Goal: Transaction & Acquisition: Purchase product/service

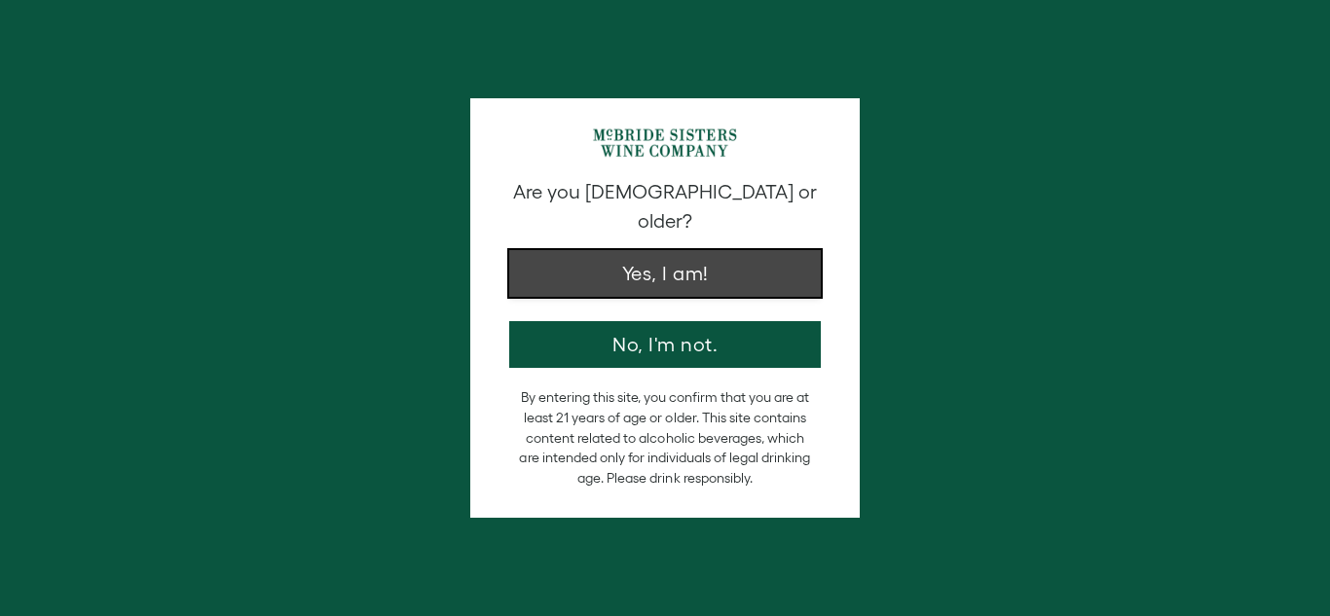
click at [673, 250] on button "Yes, I am!" at bounding box center [665, 273] width 312 height 47
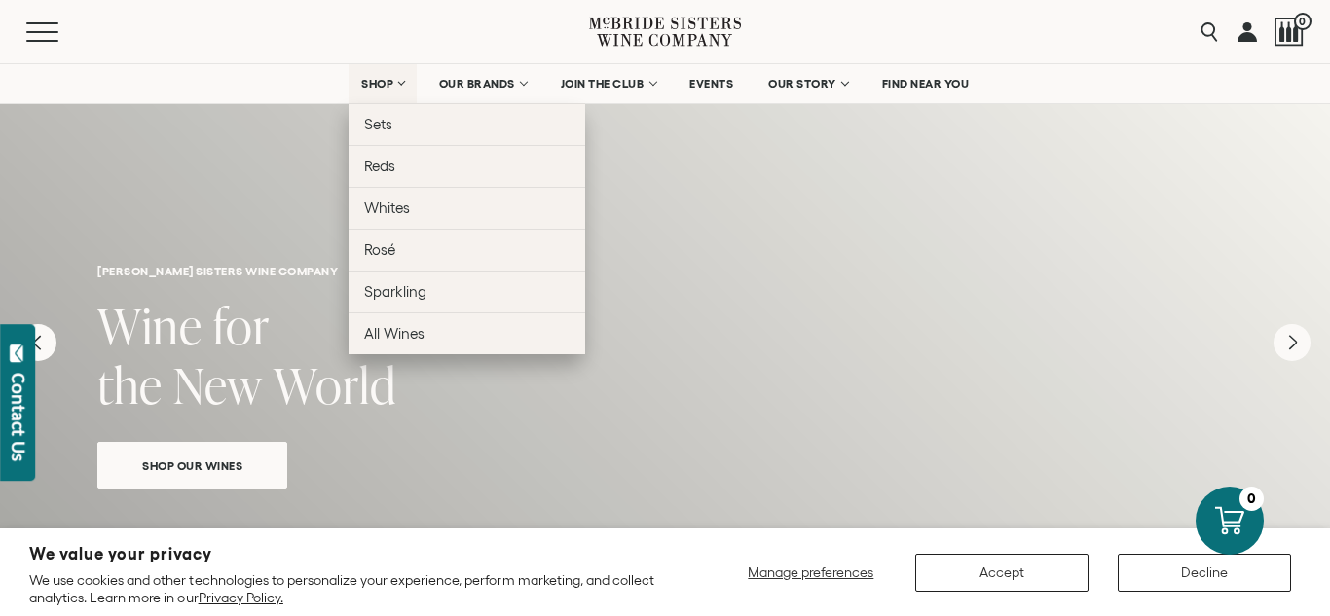
click at [392, 89] on link "SHOP" at bounding box center [383, 83] width 68 height 39
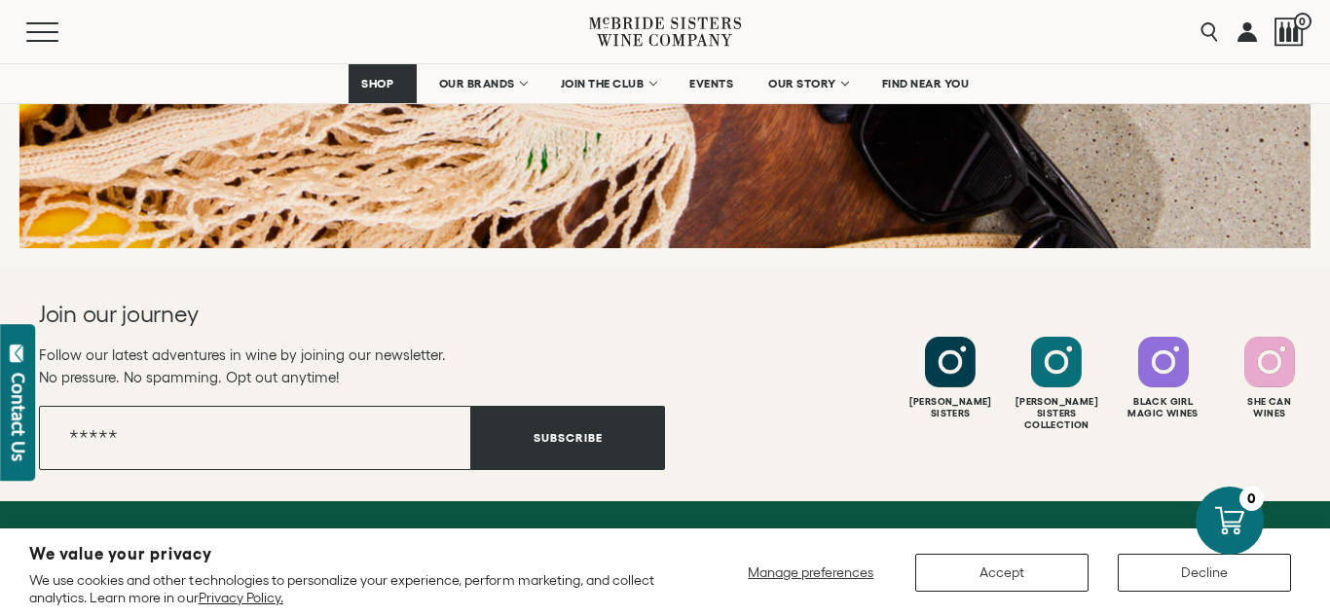
scroll to position [3224, 0]
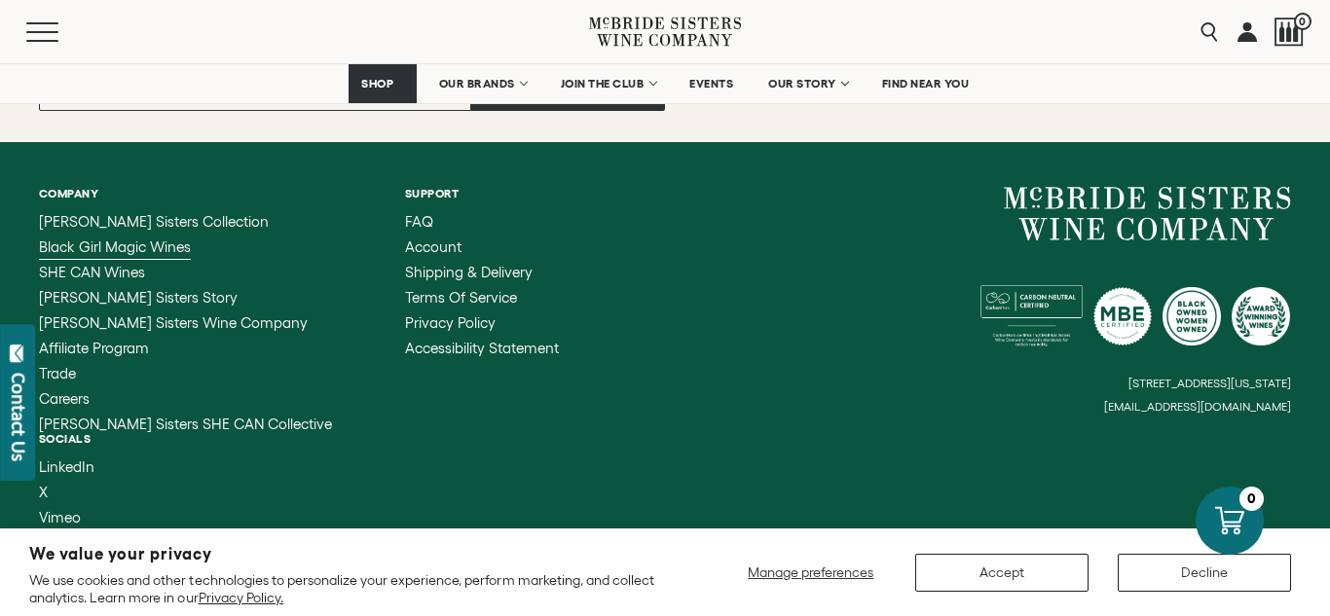
click at [156, 242] on span "Black Girl Magic Wines" at bounding box center [115, 247] width 152 height 17
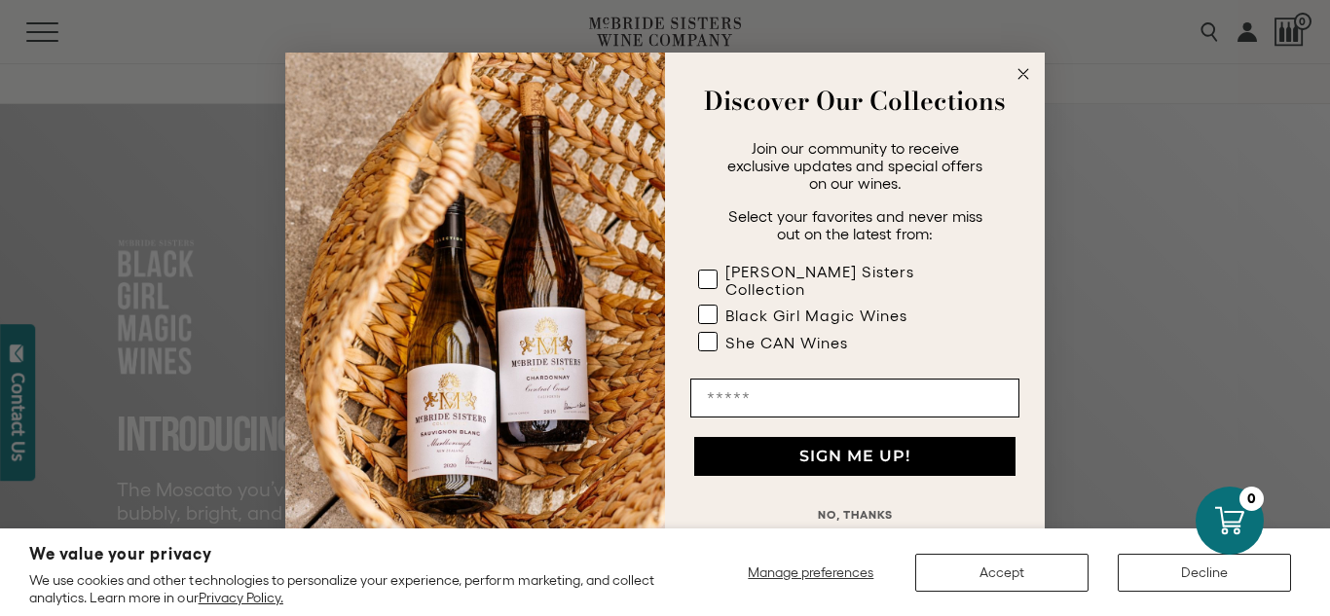
click at [1017, 80] on circle "Close dialog" at bounding box center [1023, 74] width 22 height 22
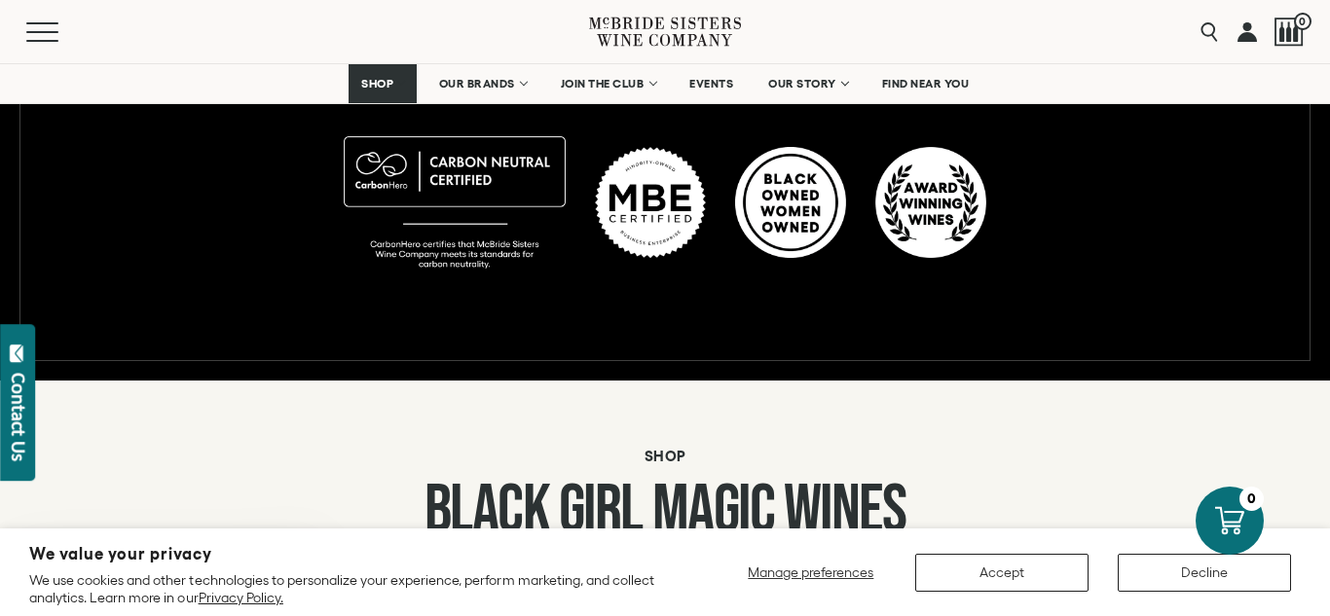
scroll to position [1207, 0]
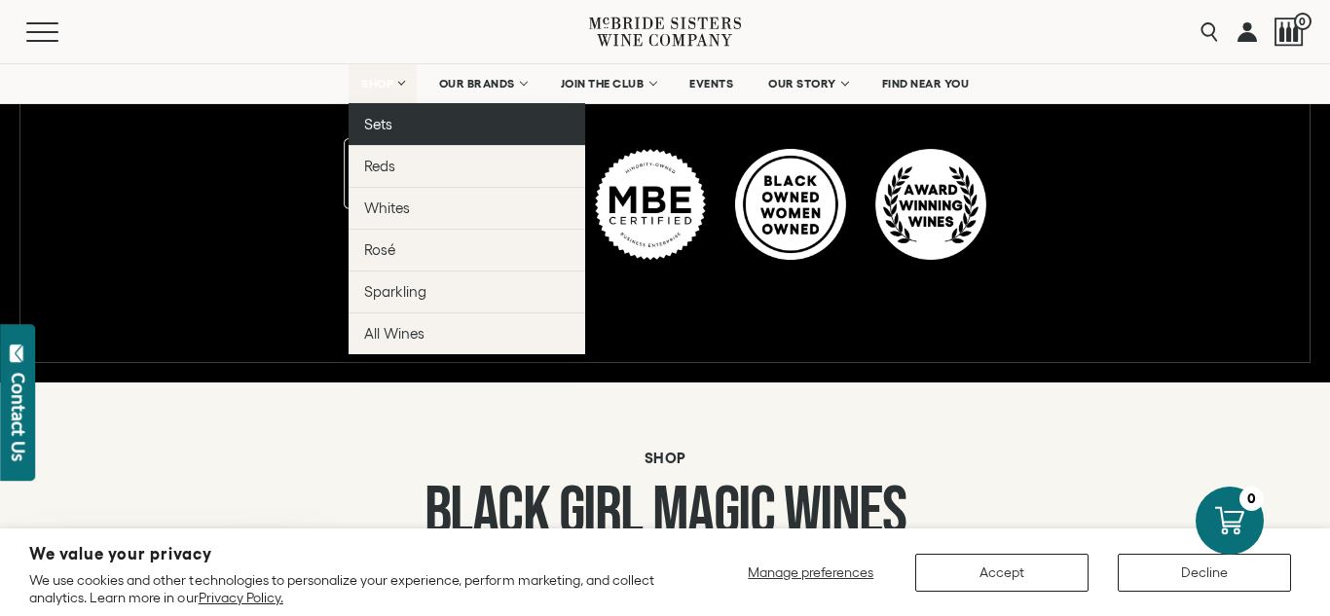
click at [382, 121] on span "Sets" at bounding box center [378, 124] width 28 height 17
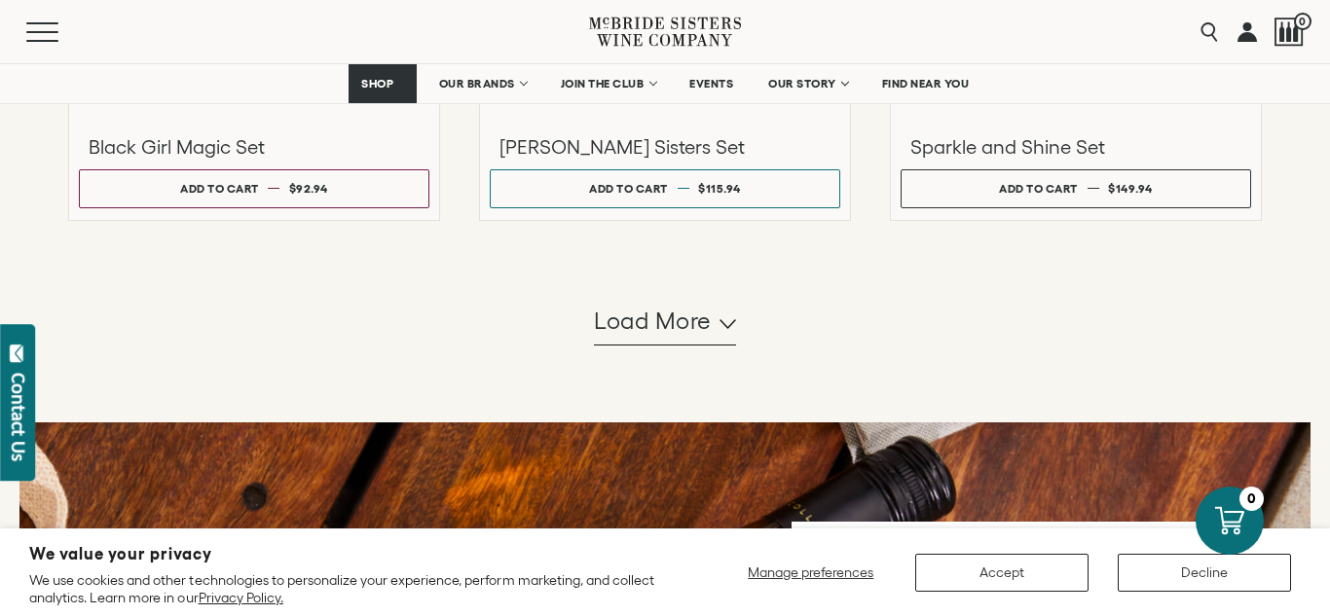
scroll to position [1938, 0]
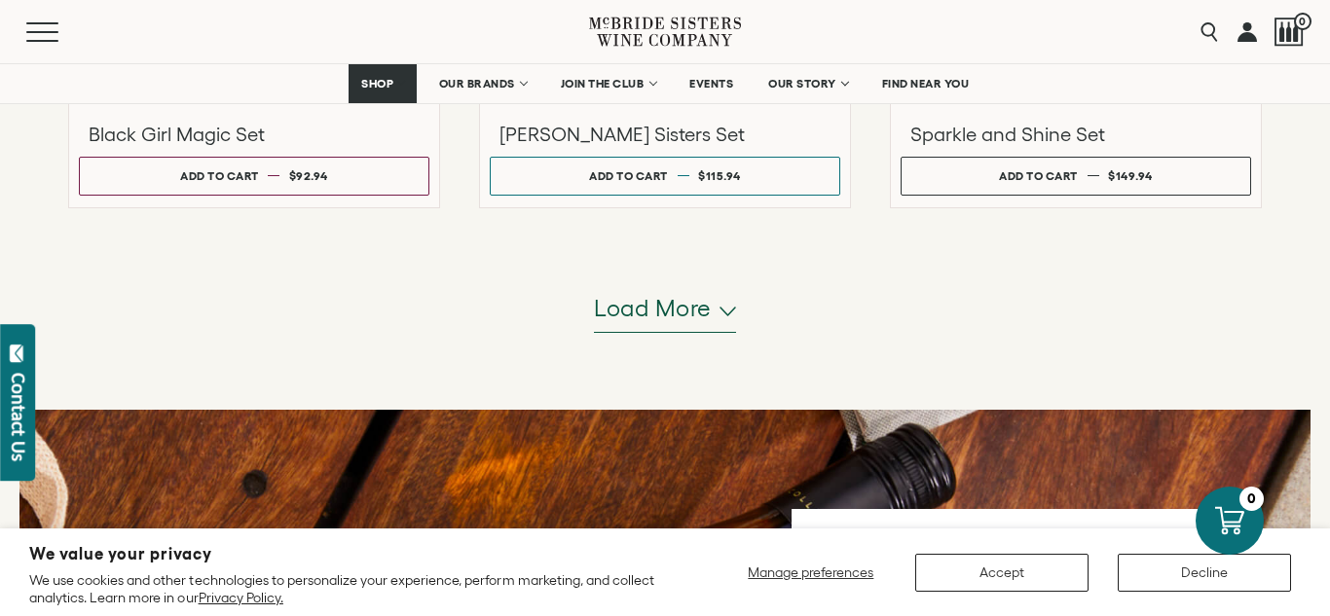
click at [725, 304] on button "Load more" at bounding box center [665, 309] width 142 height 47
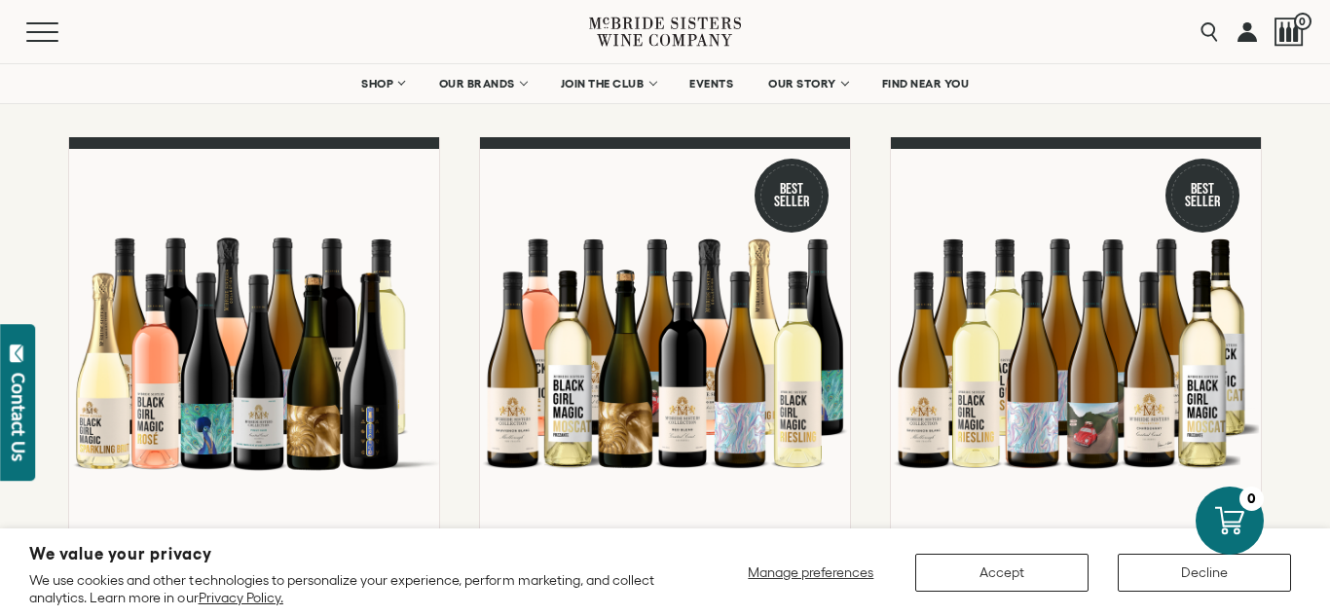
scroll to position [34, 0]
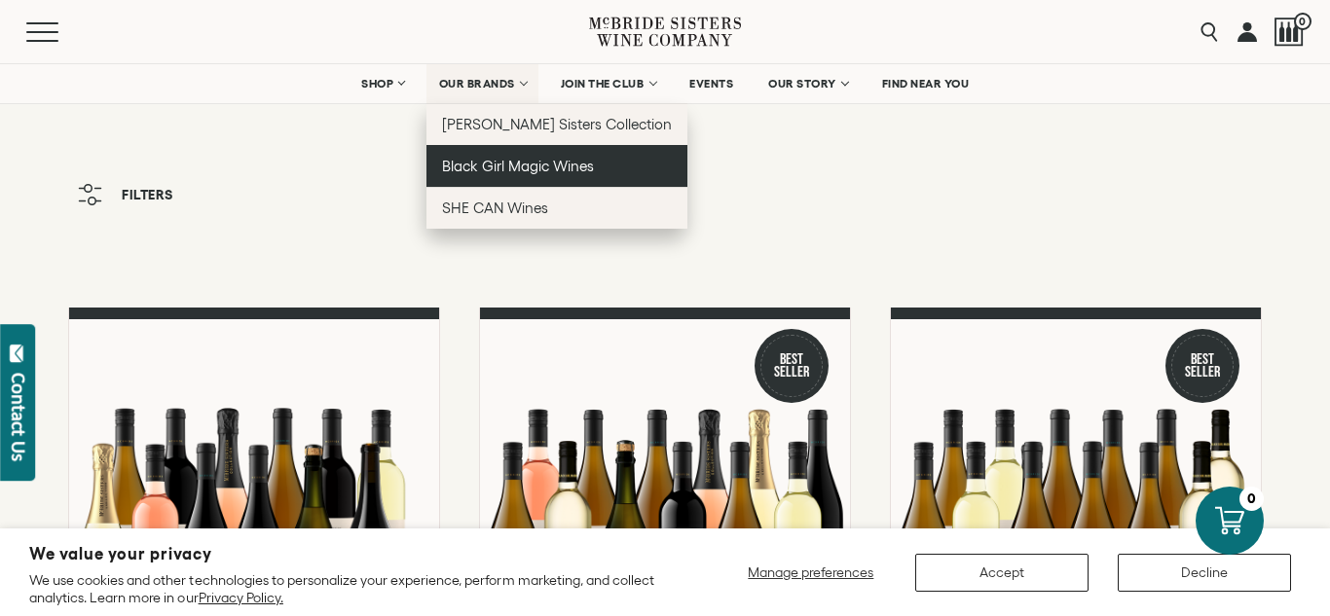
click at [506, 166] on span "Black Girl Magic Wines" at bounding box center [518, 166] width 152 height 17
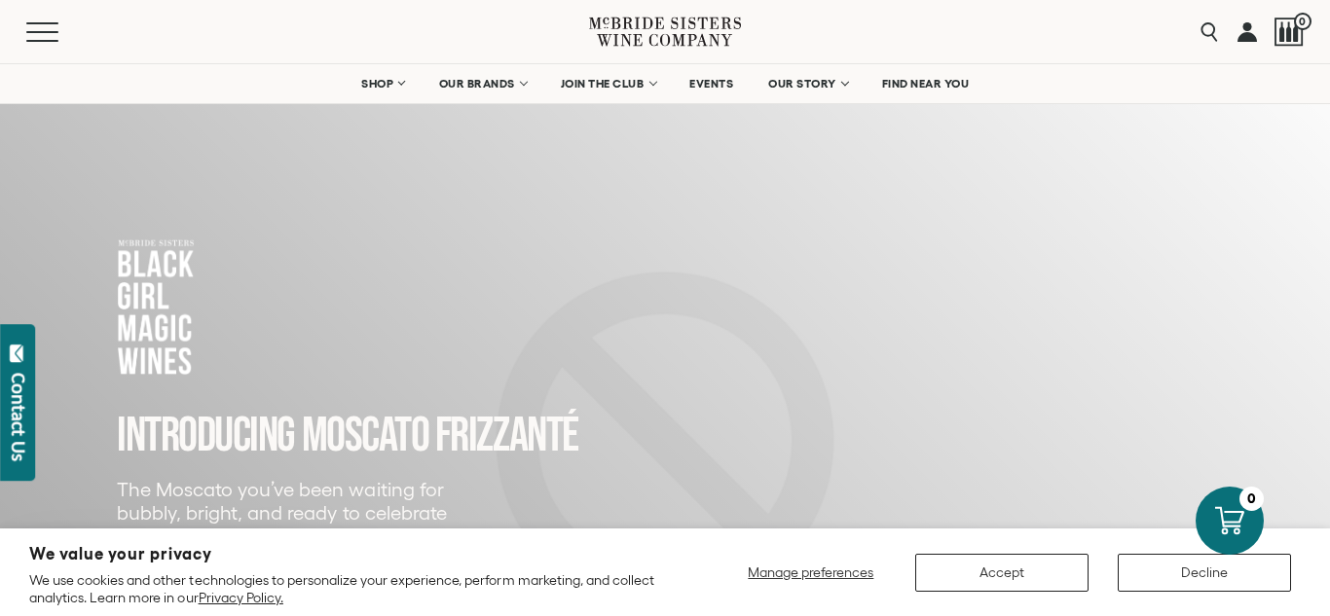
scroll to position [39, 0]
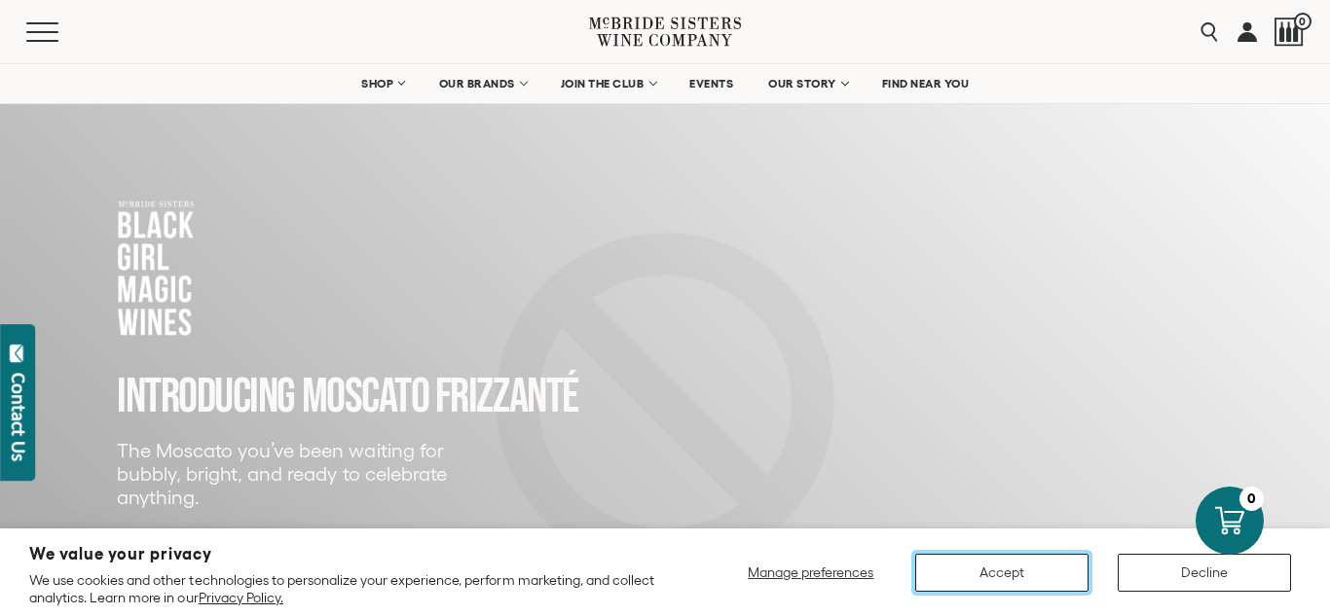
click at [1033, 566] on button "Accept" at bounding box center [1001, 573] width 173 height 38
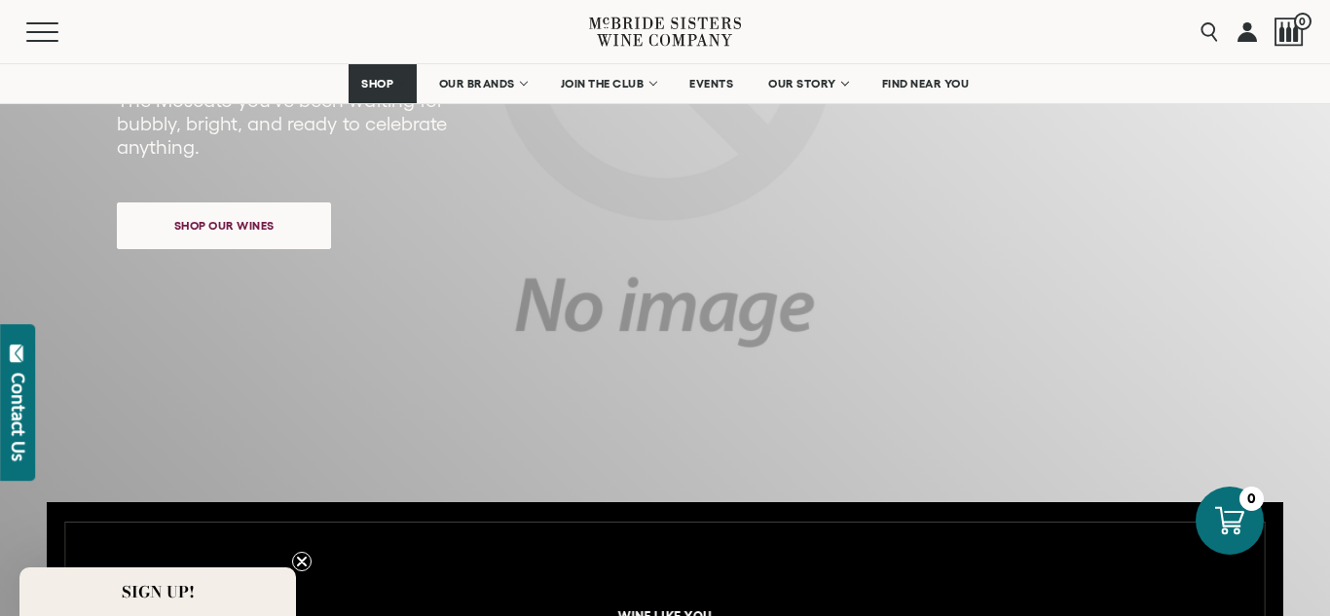
scroll to position [349, 0]
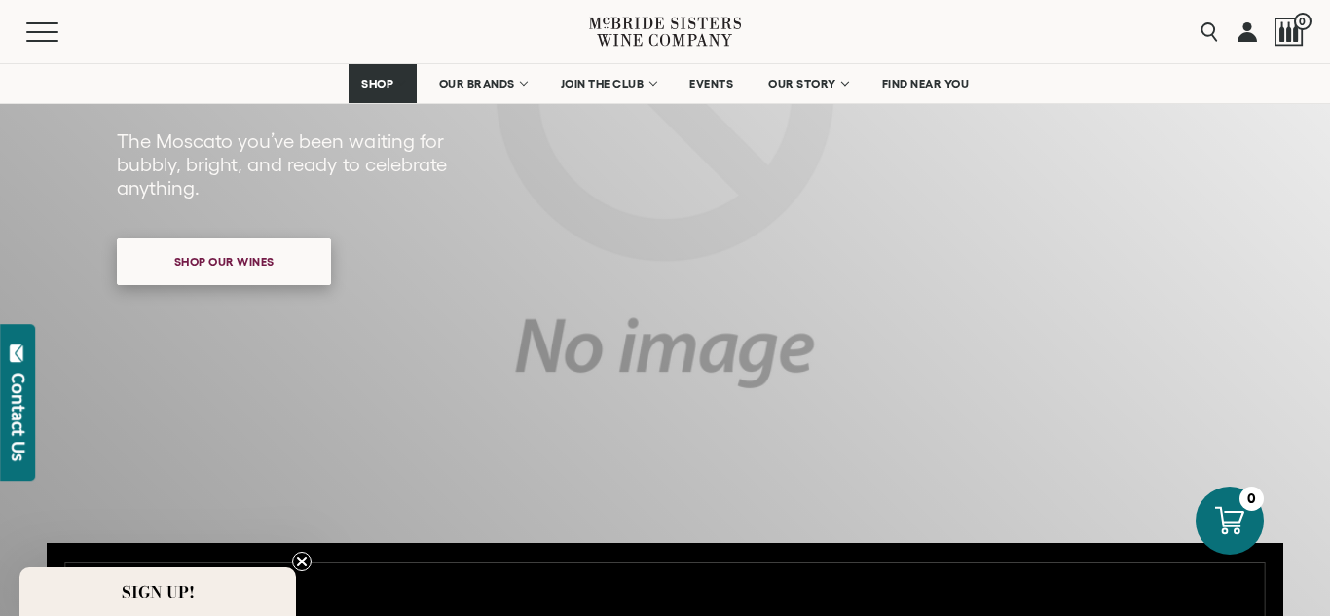
click at [224, 263] on span "Shop our wines" at bounding box center [224, 261] width 168 height 38
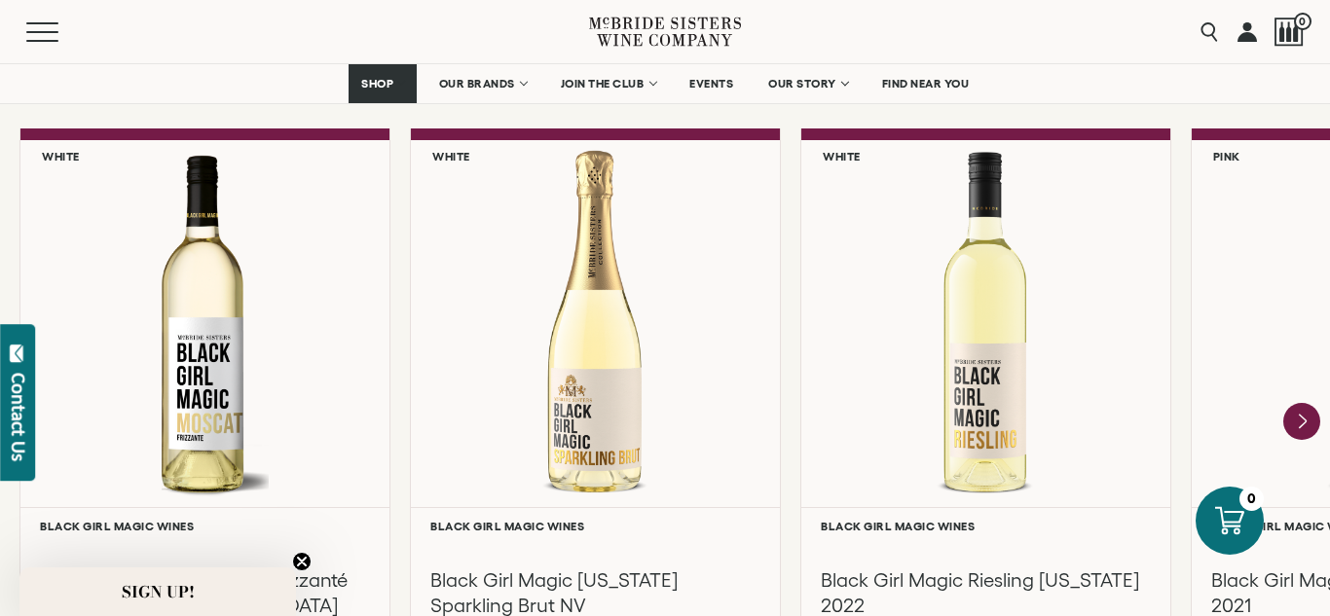
scroll to position [1707, 0]
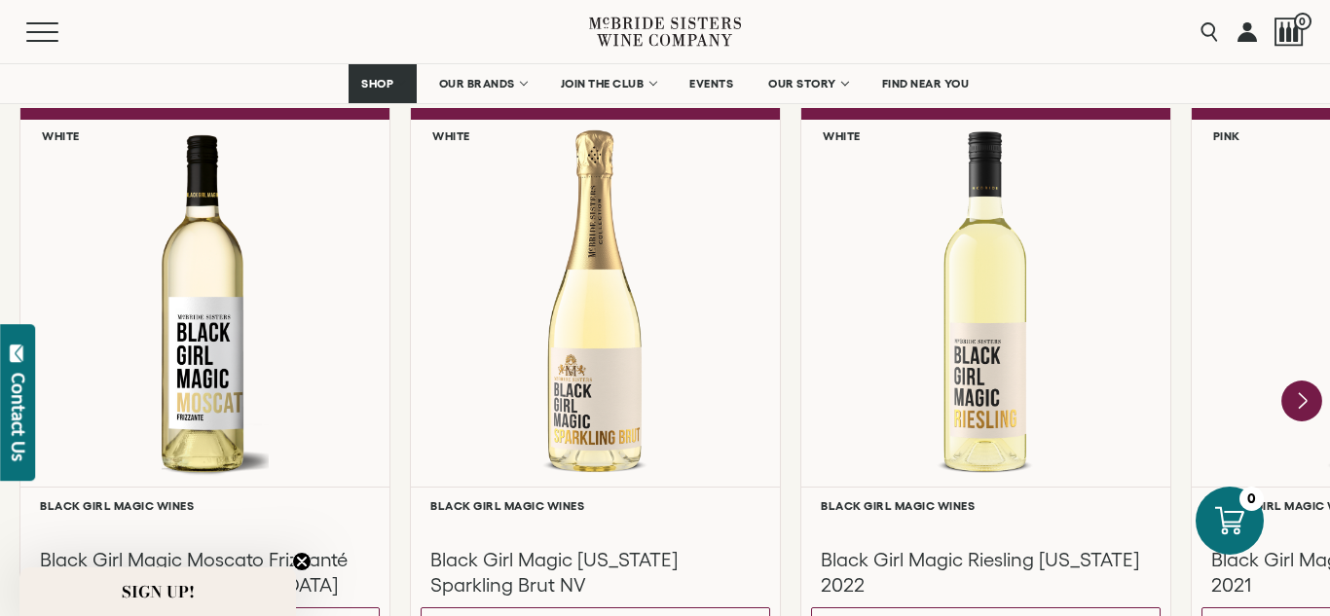
click at [1309, 399] on icon "Next" at bounding box center [1301, 401] width 41 height 41
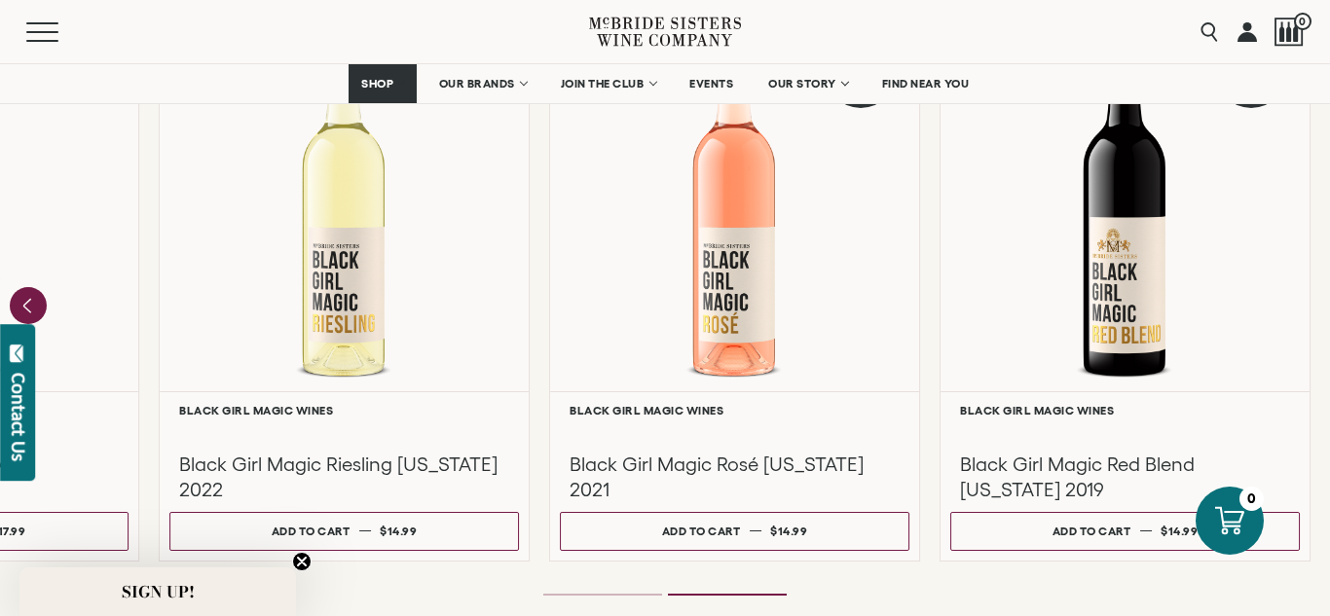
scroll to position [1821, 0]
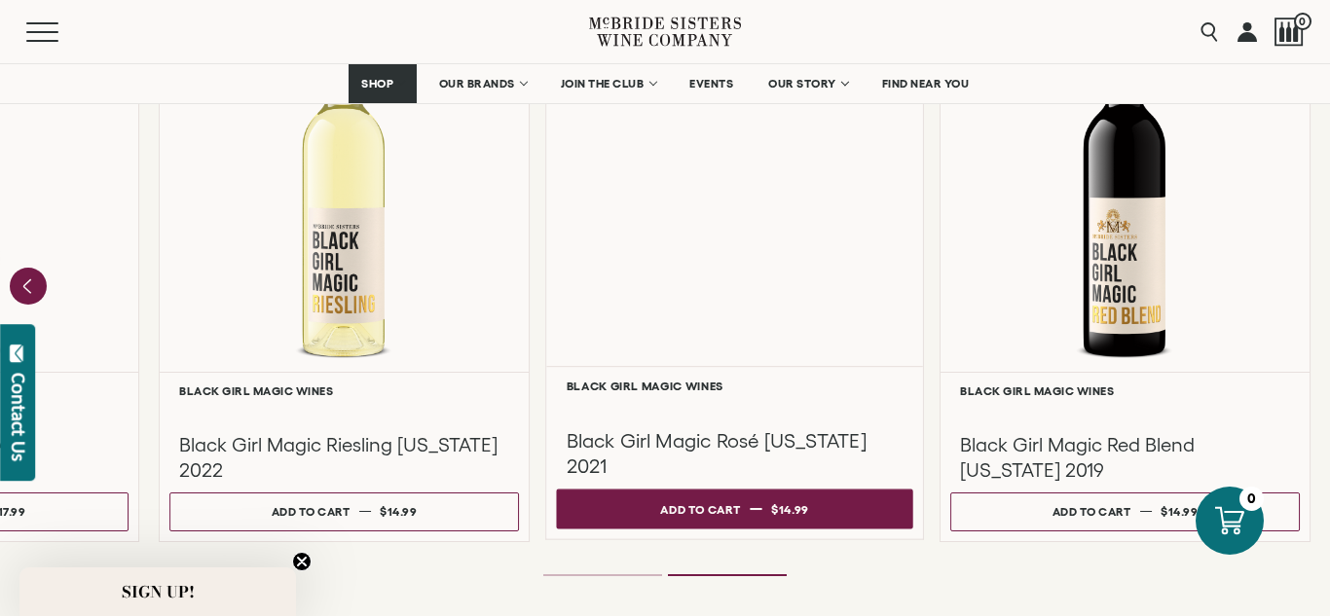
click at [864, 516] on button "Add to cart Regular price $14.99 Regular price Sale price $14.99 Unit price / p…" at bounding box center [734, 509] width 356 height 40
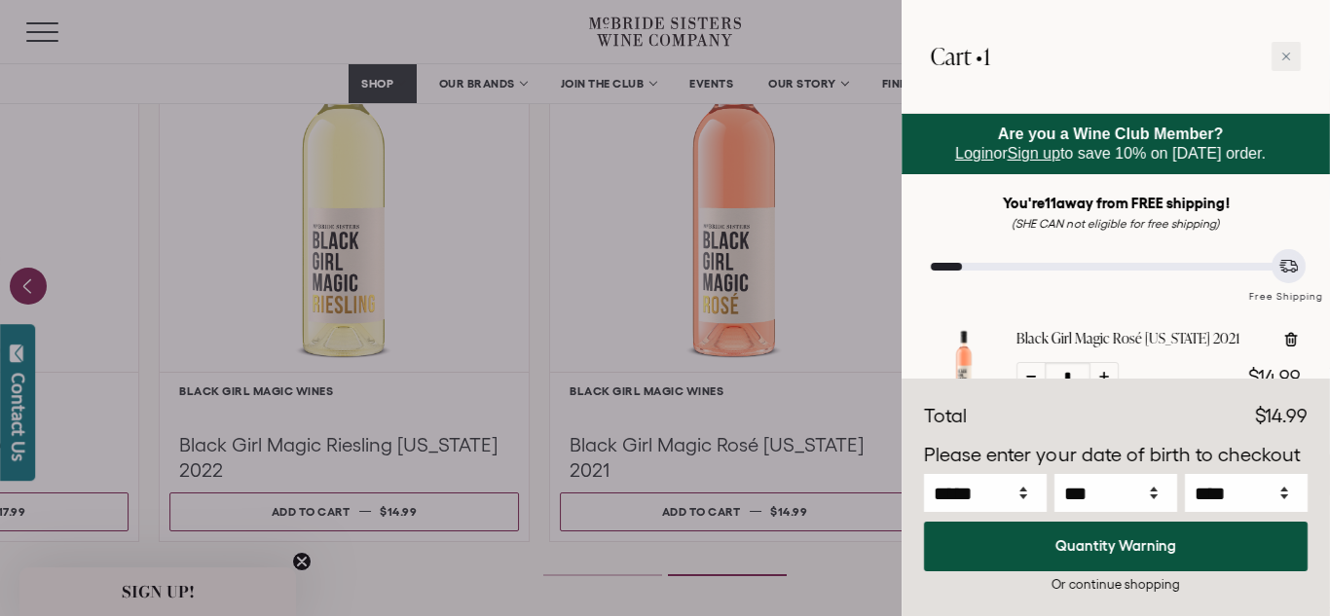
click at [382, 507] on div at bounding box center [665, 308] width 1330 height 616
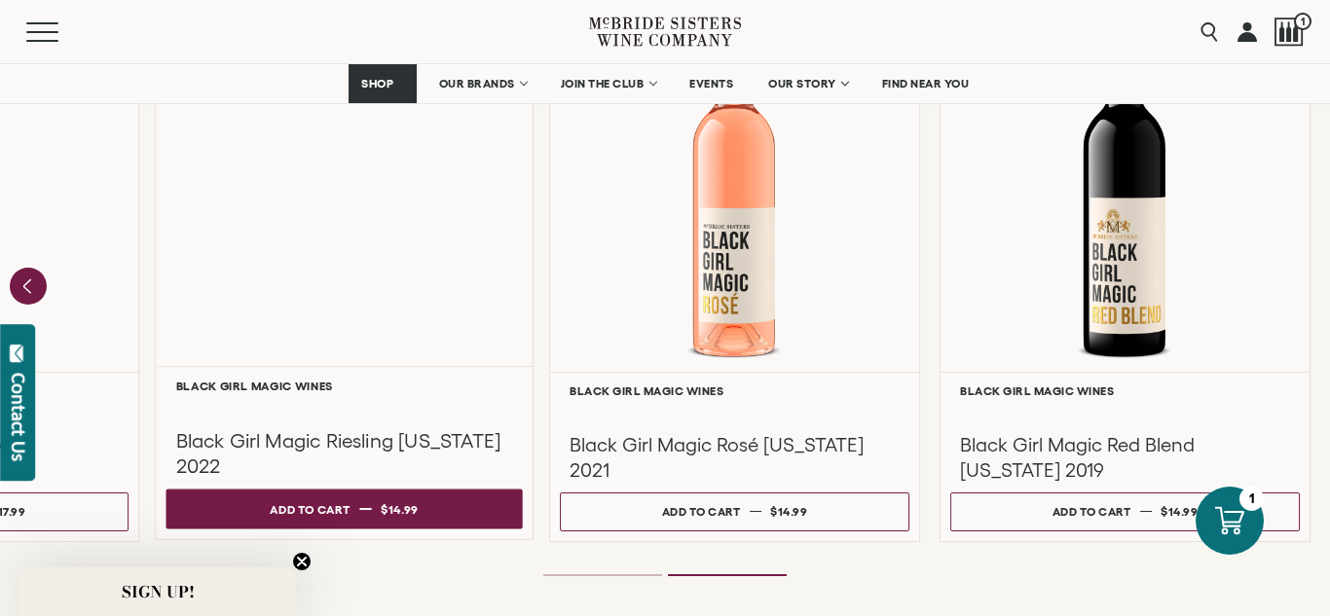
click at [263, 508] on button "Add to cart Regular price $14.99 Regular price Sale price $14.99 Unit price / p…" at bounding box center [344, 509] width 356 height 40
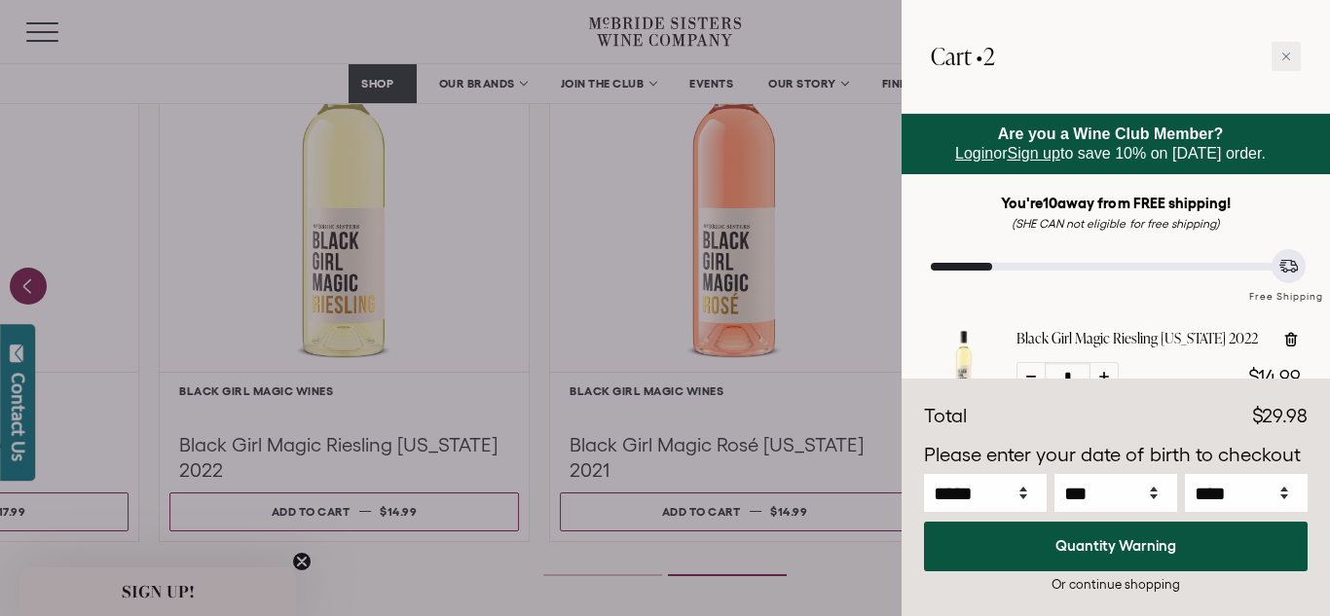
click at [15, 290] on div at bounding box center [665, 308] width 1330 height 616
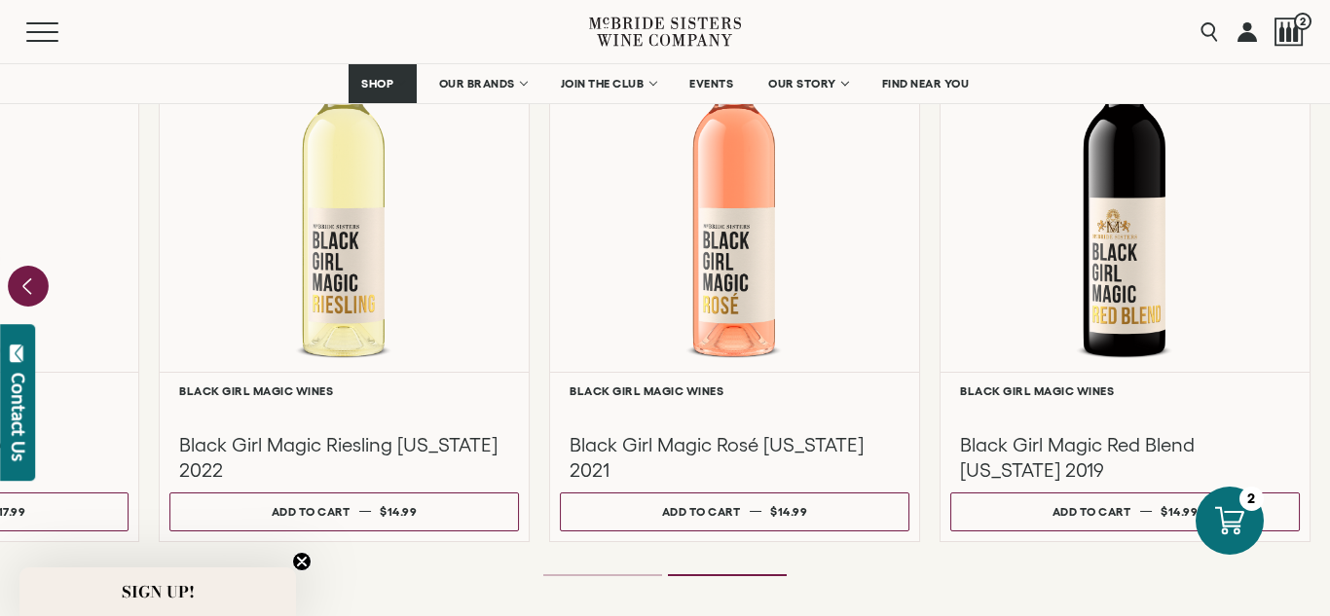
click at [15, 290] on icon "Previous" at bounding box center [28, 286] width 41 height 41
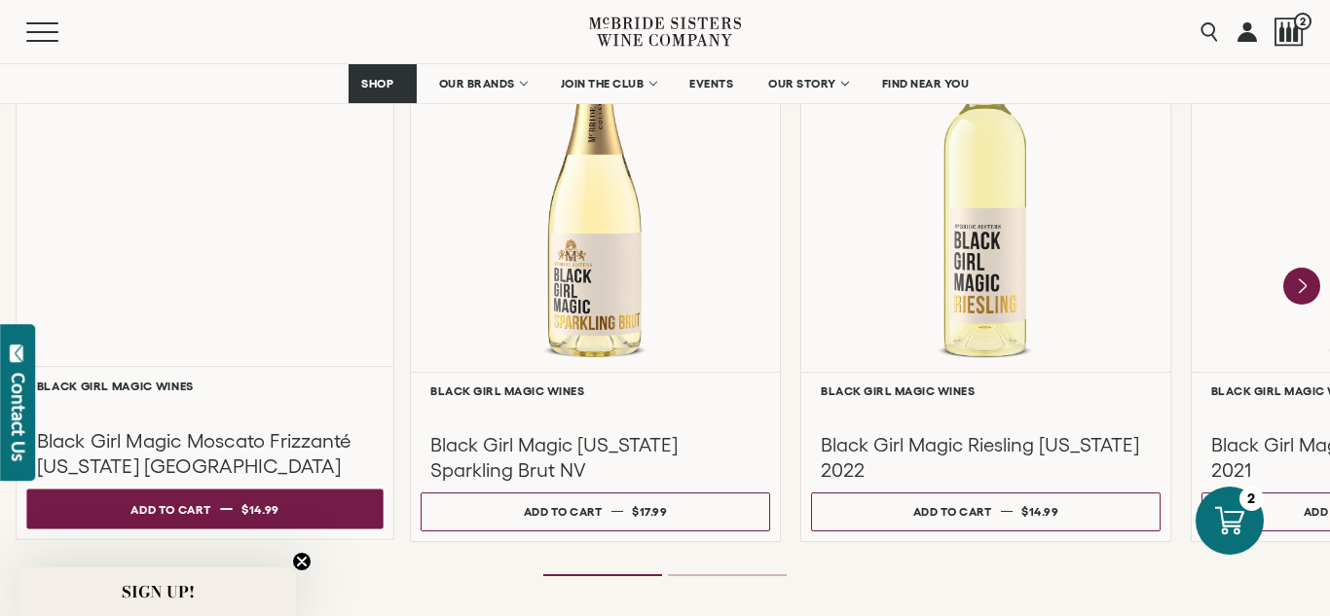
click at [158, 496] on div "Add to cart" at bounding box center [170, 509] width 80 height 29
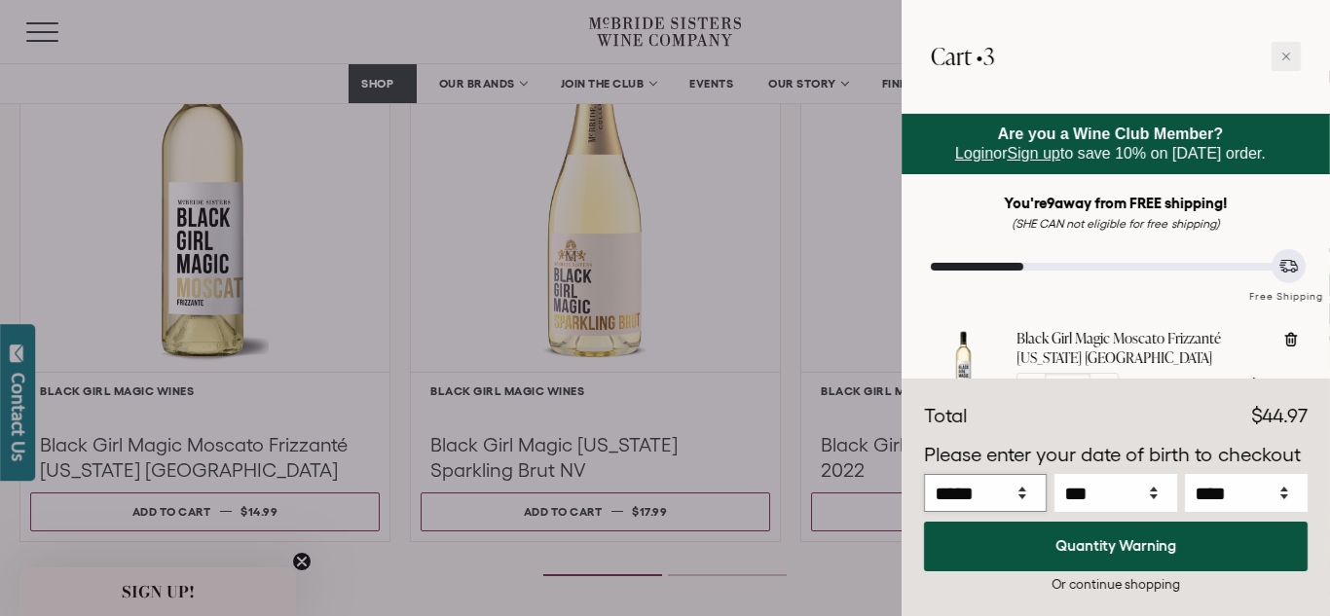
click at [1003, 495] on select "***** *** *** *** *** *** *** *** *** *** *** *** ***" at bounding box center [985, 493] width 123 height 38
select select "*"
click at [924, 474] on select "***** *** *** *** *** *** *** *** *** *** *** *** ***" at bounding box center [985, 493] width 123 height 38
click at [1145, 501] on select "*** * * * * * * * * * ** ** ** ** ** ** ** ** ** ** ** ** ** ** ** ** ** ** ** …" at bounding box center [1115, 493] width 123 height 38
select select "**"
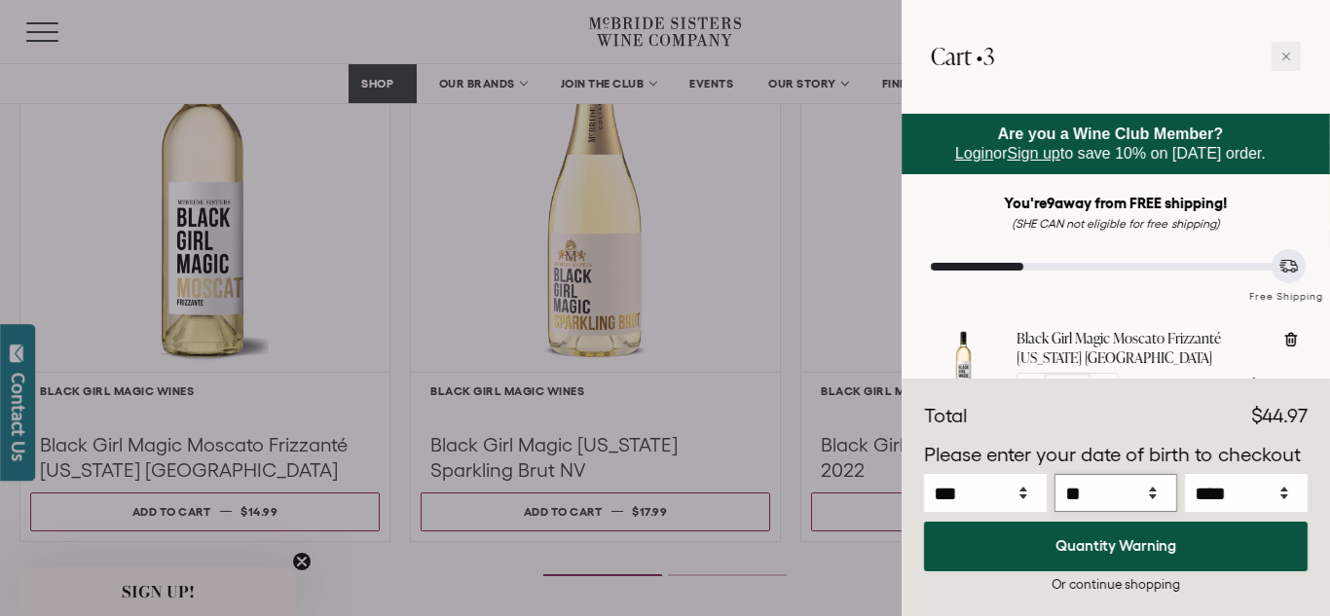
click at [1054, 474] on select "*** * * * * * * * * * ** ** ** ** ** ** ** ** ** ** ** ** ** ** ** ** ** ** ** …" at bounding box center [1115, 493] width 123 height 38
click at [1219, 490] on select "**** **** **** **** **** **** **** **** **** **** **** **** **** **** **** ****…" at bounding box center [1246, 493] width 123 height 38
click at [1185, 474] on select "**** **** **** **** **** **** **** **** **** **** **** **** **** **** **** ****…" at bounding box center [1246, 493] width 123 height 38
select select "****"
click at [1080, 589] on div "Or continue shopping" at bounding box center [1116, 584] width 384 height 18
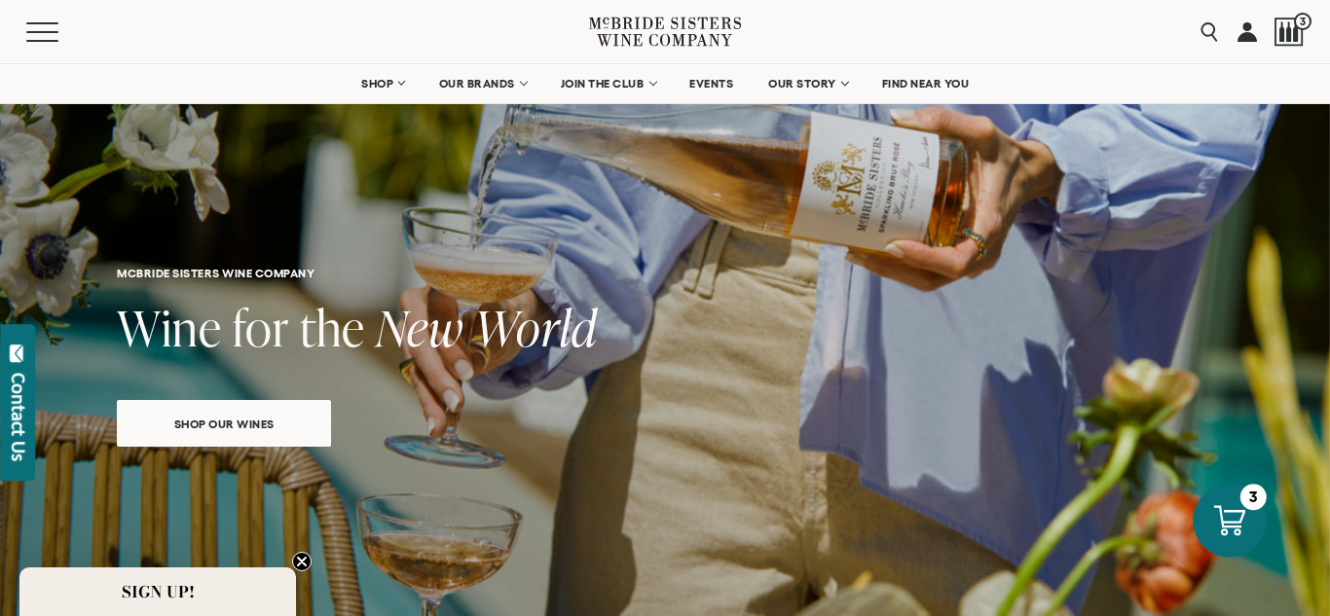
click at [1237, 530] on icon at bounding box center [1229, 520] width 31 height 30
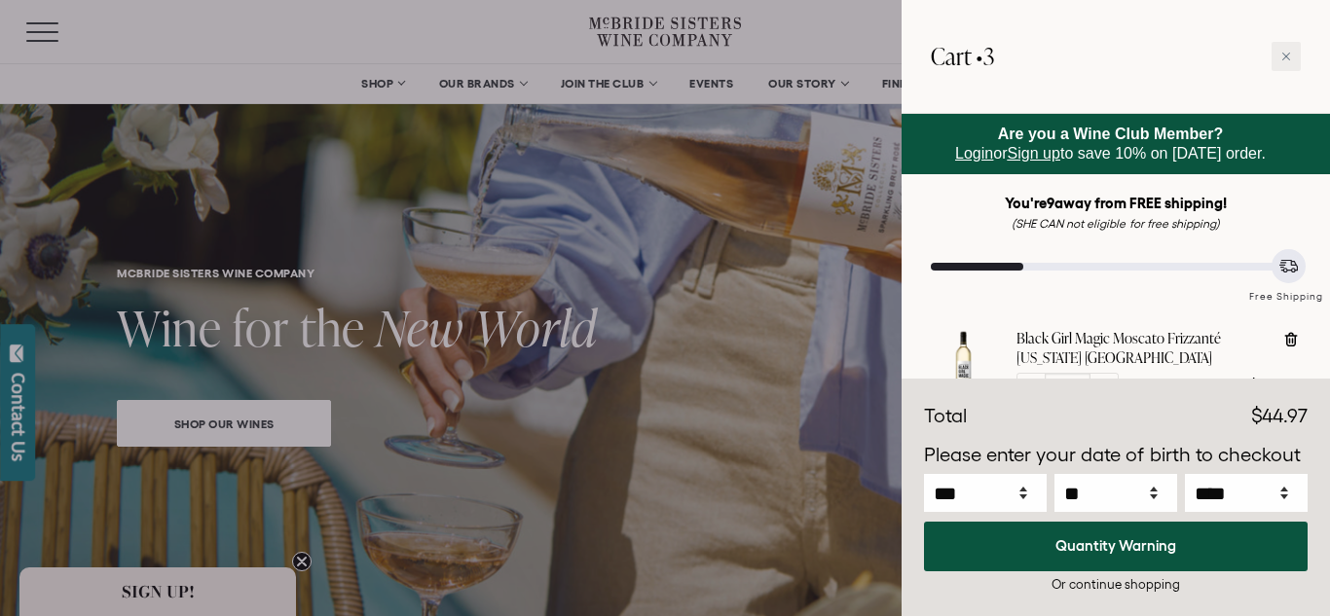
click at [1116, 355] on link "Black Girl Magic Moscato Frizzanté [US_STATE] [GEOGRAPHIC_DATA]" at bounding box center [1141, 348] width 250 height 39
select select "****"
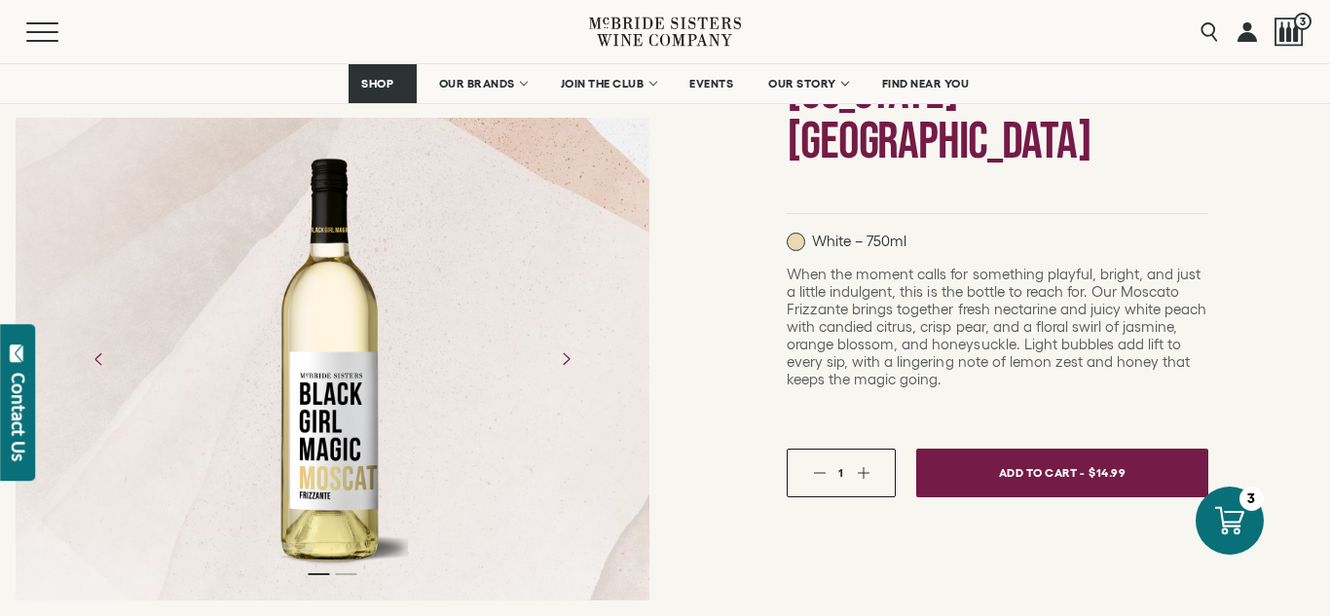
scroll to position [331, 0]
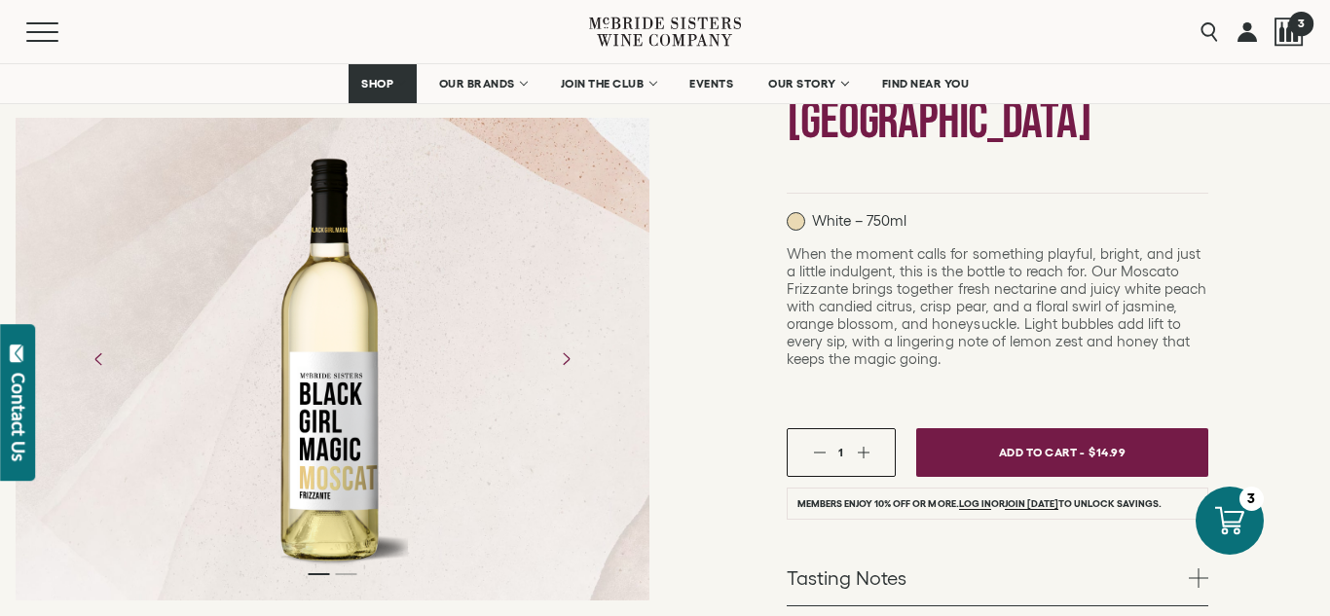
click at [1296, 30] on span "3" at bounding box center [1300, 23] width 24 height 24
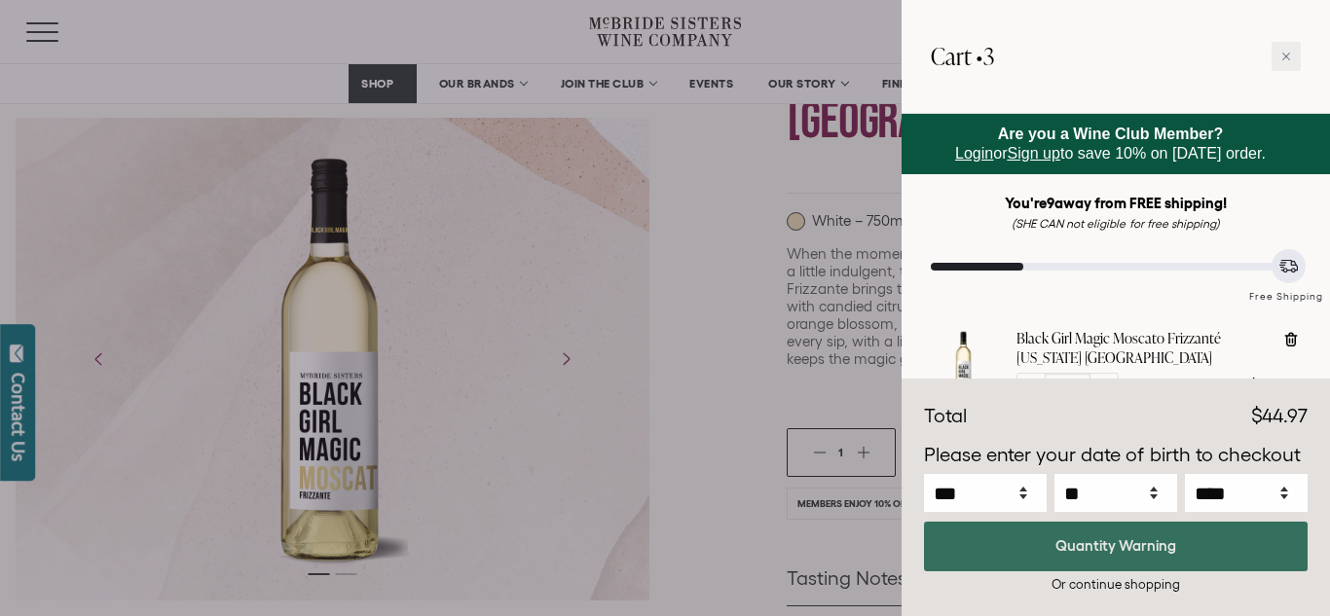
click at [1141, 547] on button "Quantity Warning" at bounding box center [1116, 547] width 384 height 50
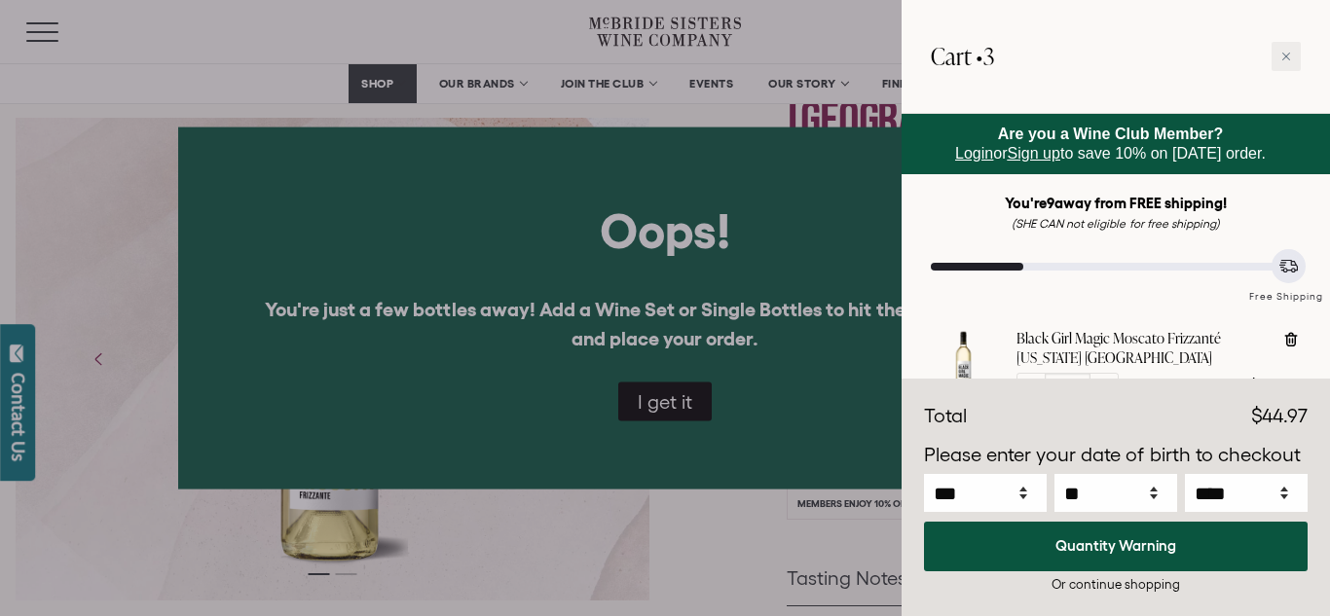
click at [672, 398] on div at bounding box center [665, 308] width 1330 height 616
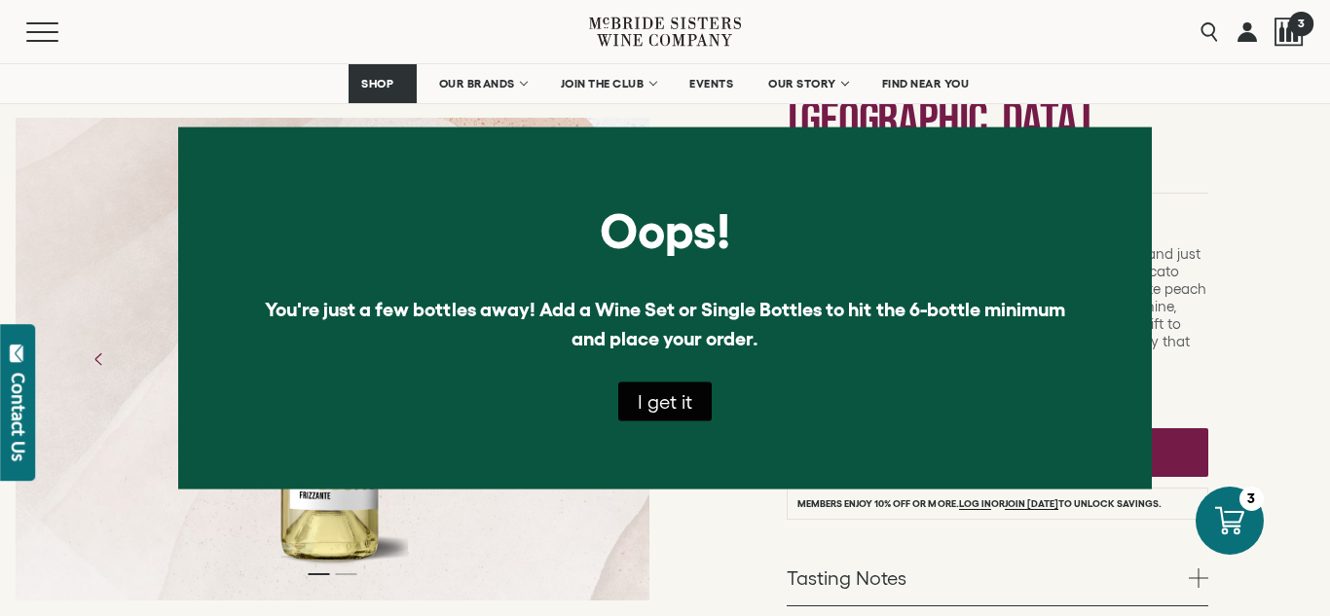
click at [1285, 40] on div at bounding box center [1288, 32] width 29 height 29
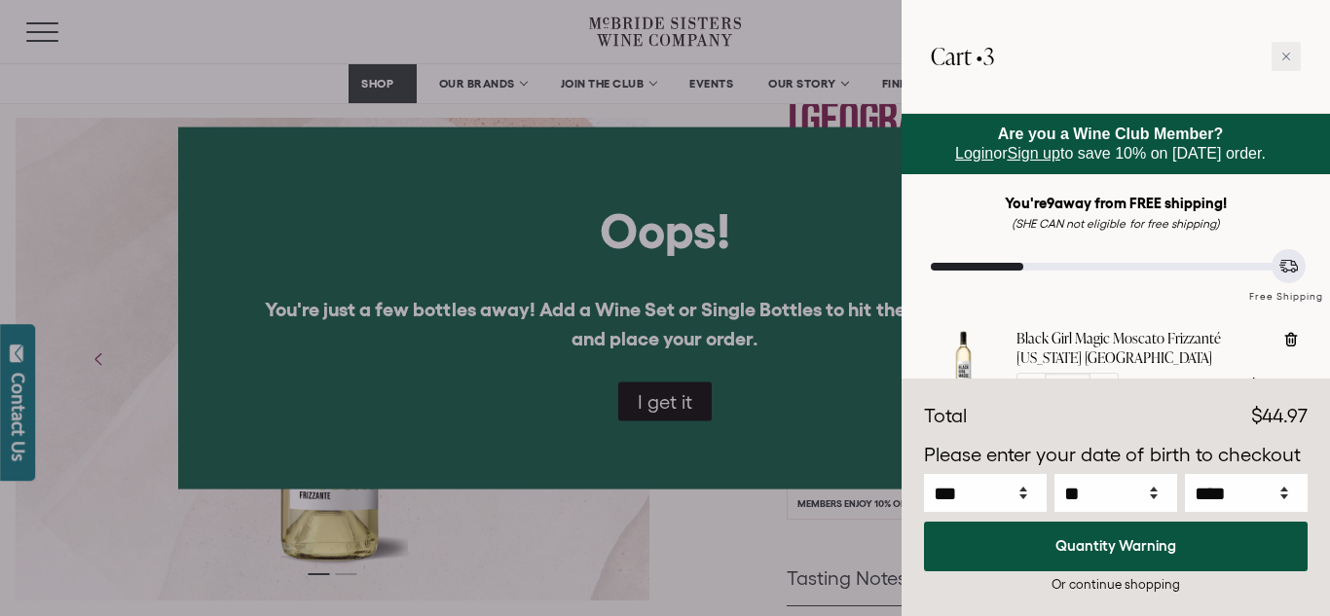
select select "****"
click at [1134, 288] on div "Free Shipping" at bounding box center [1116, 284] width 370 height 42
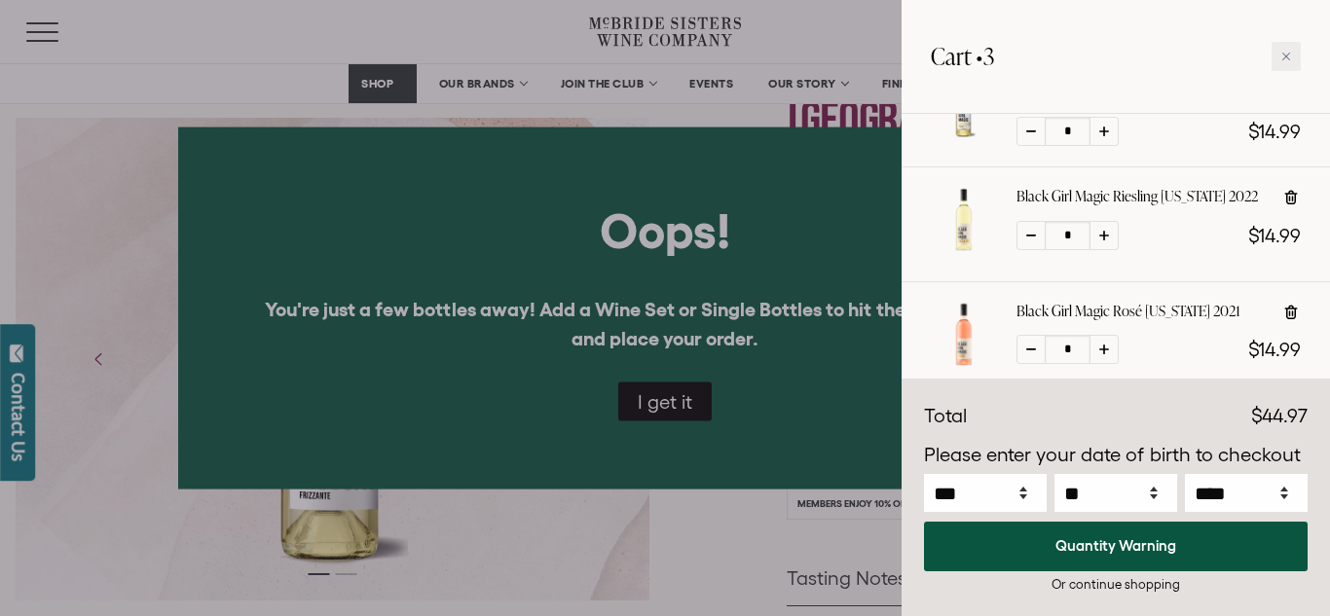
scroll to position [217, 0]
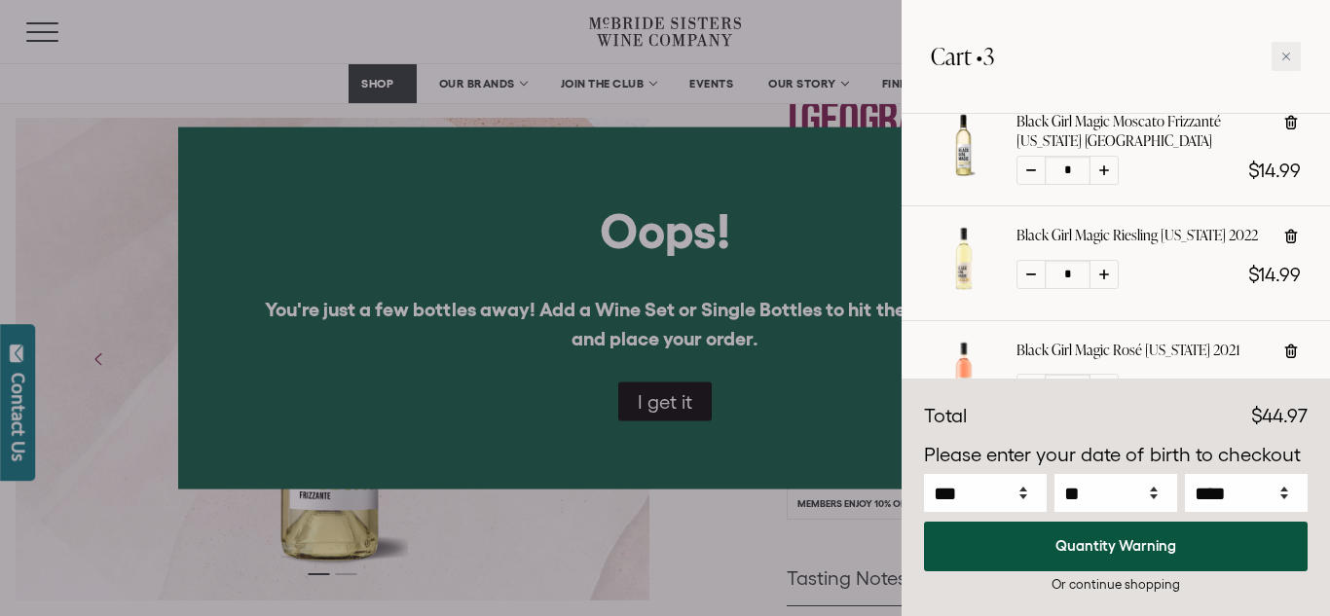
click at [1292, 235] on icon at bounding box center [1291, 237] width 13 height 15
type input "*"
click at [1150, 357] on div at bounding box center [1115, 349] width 428 height 58
click at [1113, 332] on div at bounding box center [1115, 349] width 428 height 58
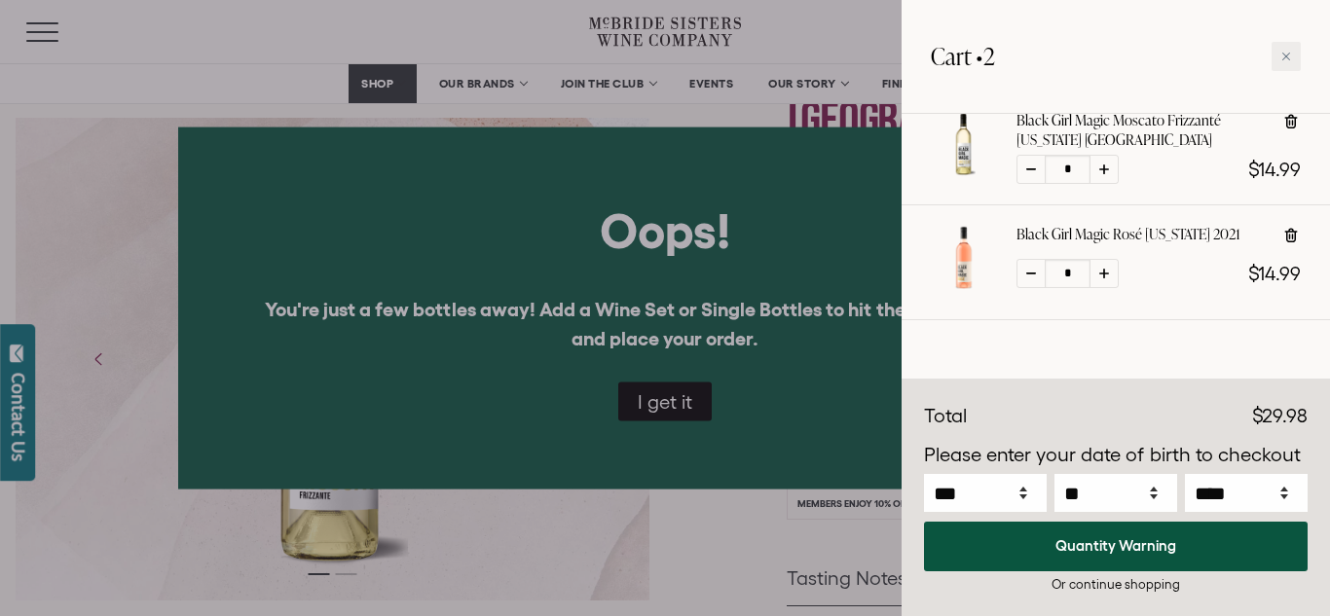
click at [644, 402] on div at bounding box center [665, 308] width 1330 height 616
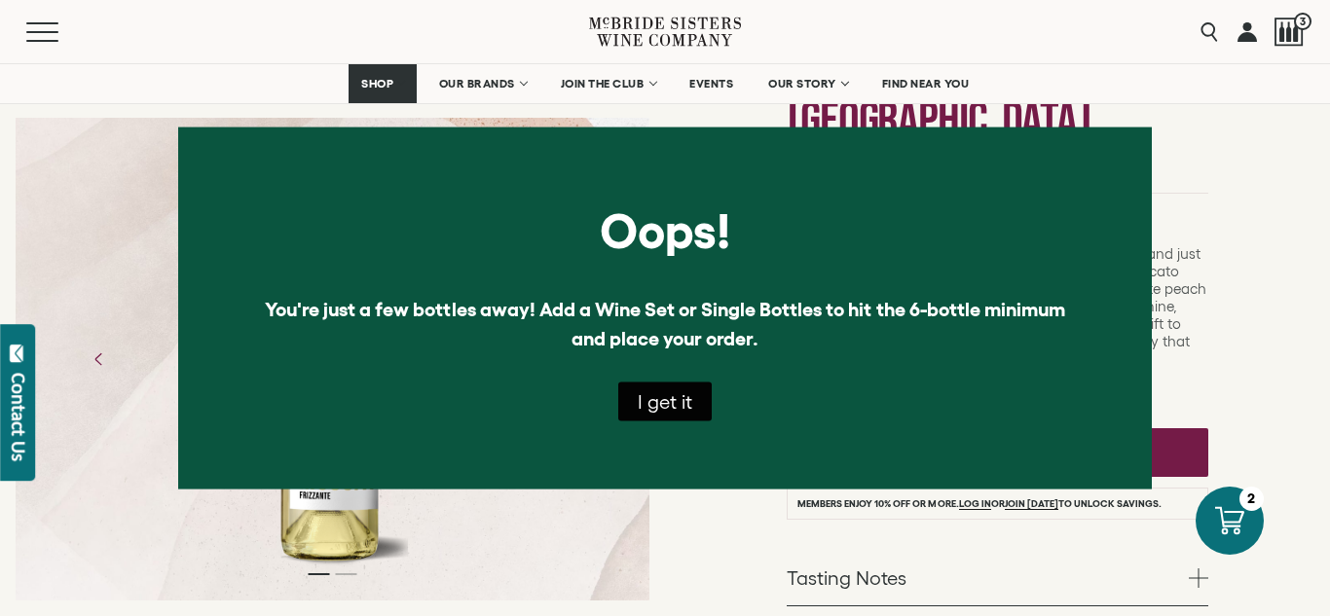
click at [667, 420] on button "I get it" at bounding box center [664, 402] width 93 height 39
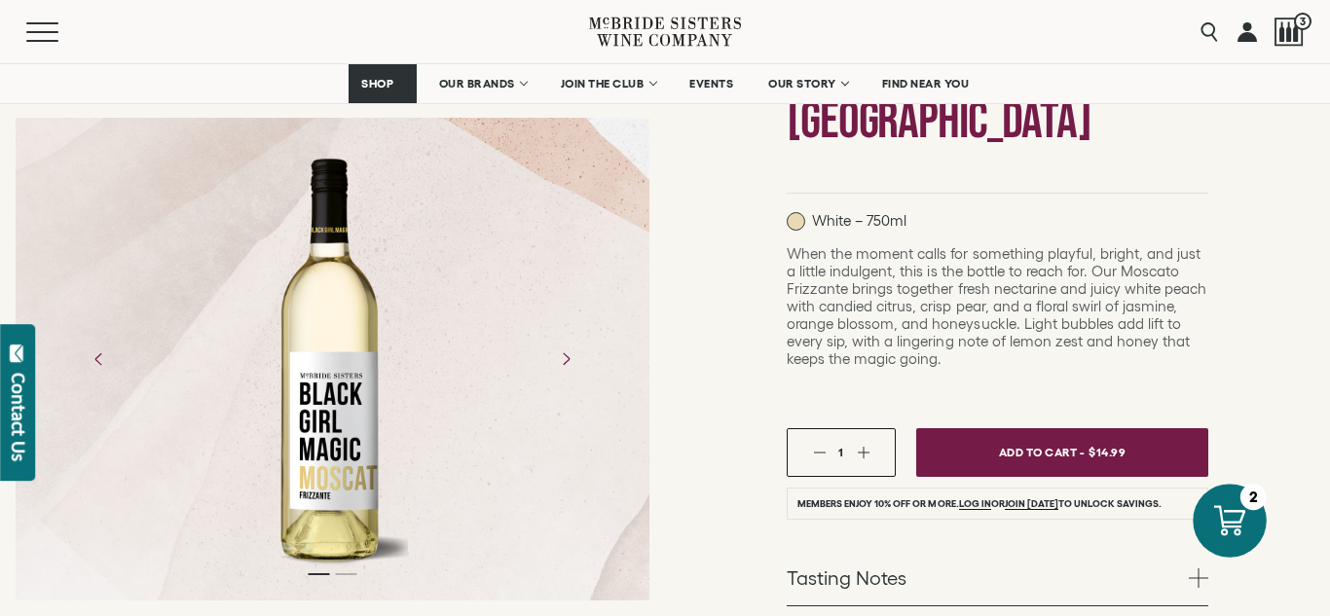
click at [1214, 525] on icon at bounding box center [1229, 520] width 31 height 31
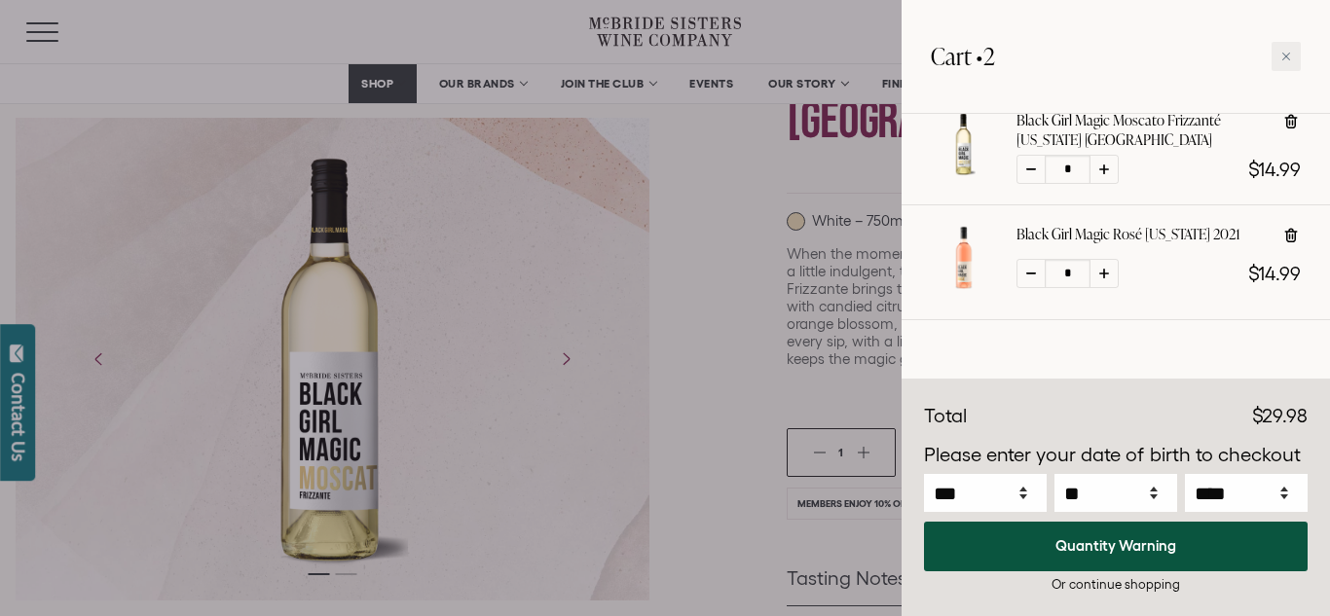
click at [1164, 305] on div "Black Girl Magic Rosé [US_STATE] 2021 *" at bounding box center [1115, 262] width 428 height 114
click at [1222, 596] on div "Discounts Subtotal $29.98 Discounts - $0.00 Total $29.98" at bounding box center [1115, 498] width 428 height 237
click at [159, 56] on div at bounding box center [665, 308] width 1330 height 616
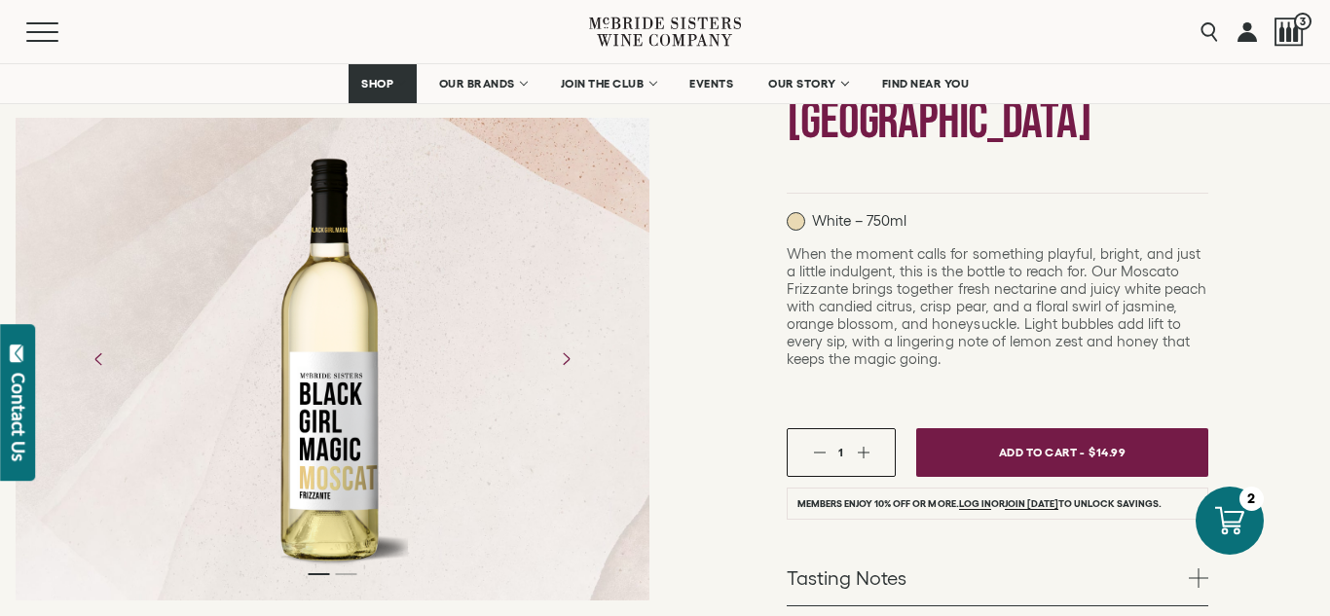
click at [1279, 196] on div "Black Girl Magic Wines Black Girl Magic Moscato Frizzanté [US_STATE] NV White –…" at bounding box center [997, 446] width 665 height 1234
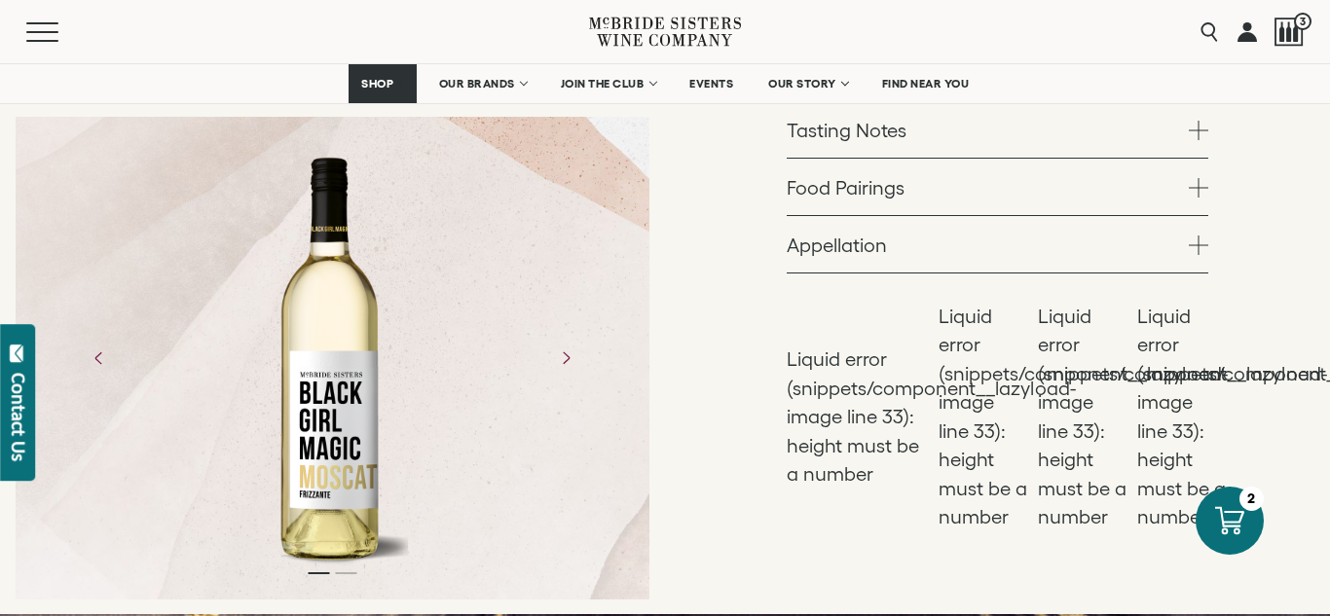
scroll to position [837, 0]
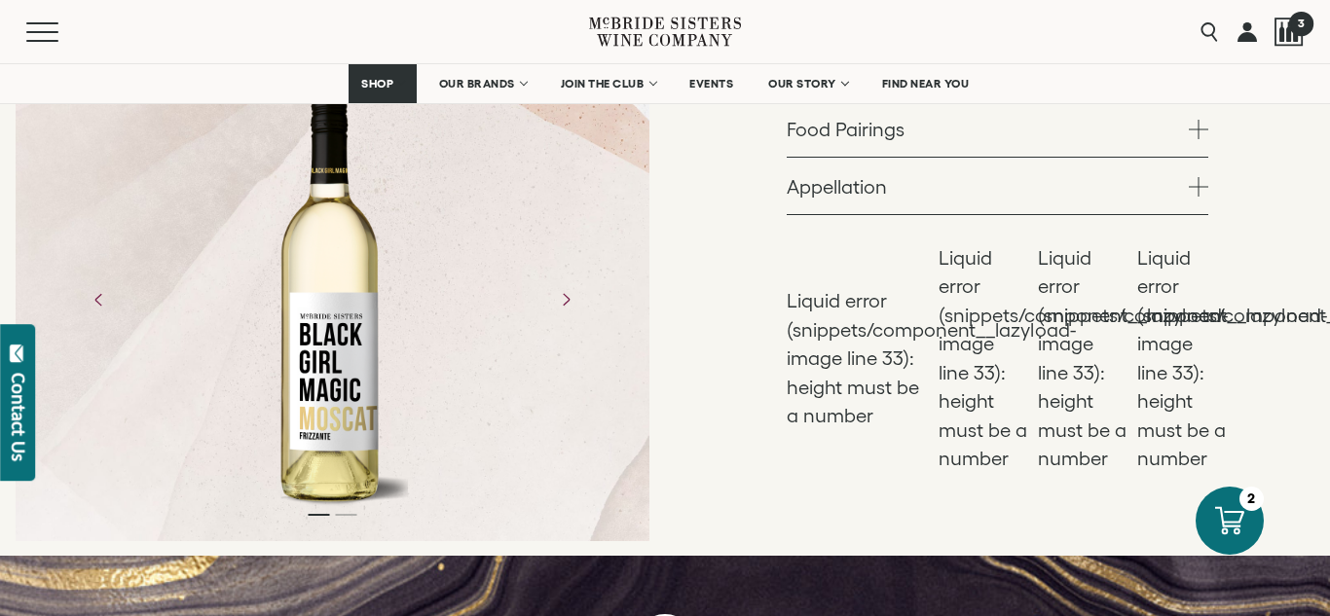
click at [1285, 29] on div at bounding box center [1288, 32] width 29 height 29
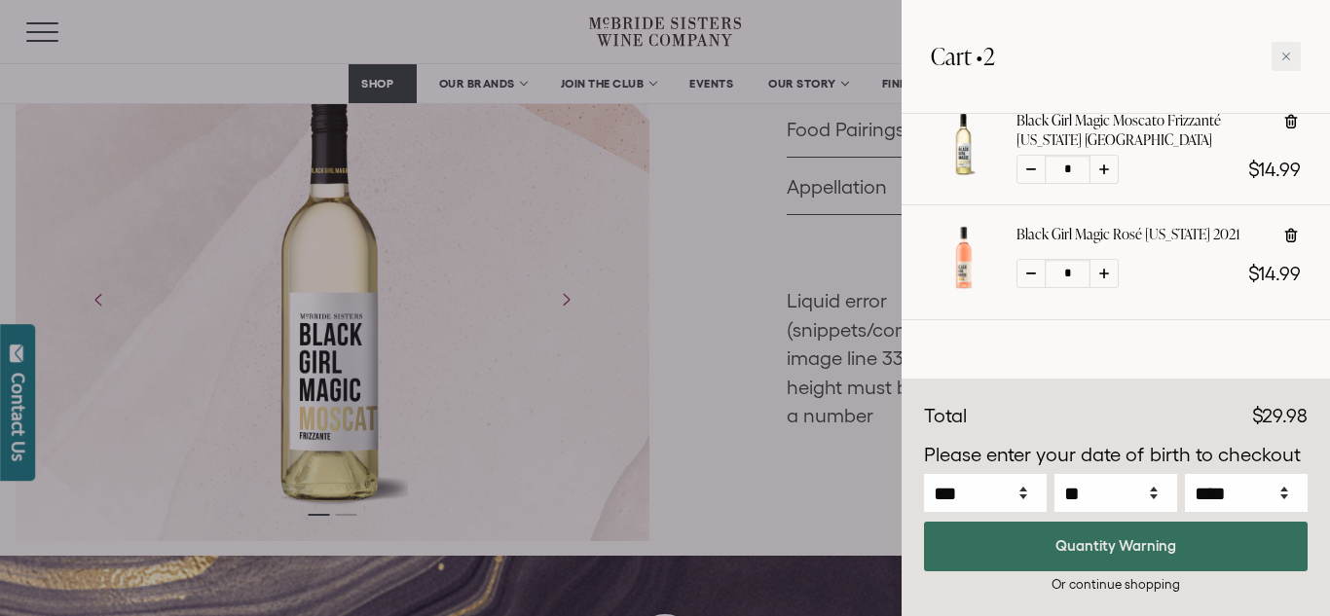
click at [1119, 545] on button "Quantity Warning" at bounding box center [1116, 547] width 384 height 50
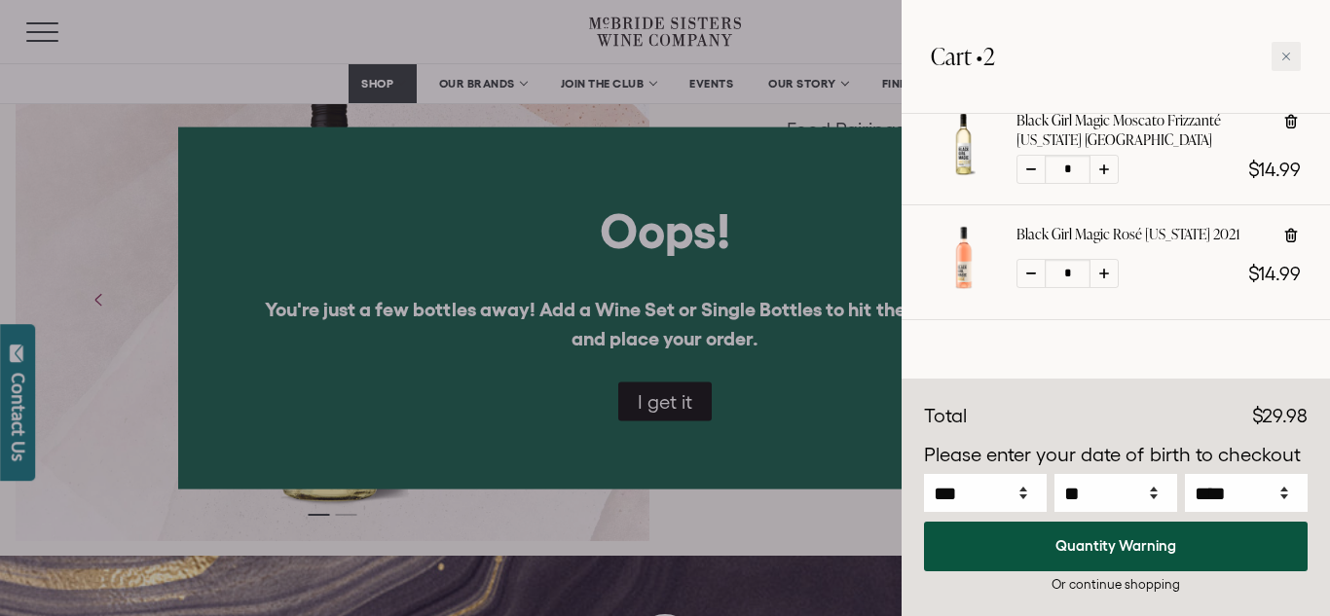
click at [665, 386] on div at bounding box center [665, 308] width 1330 height 616
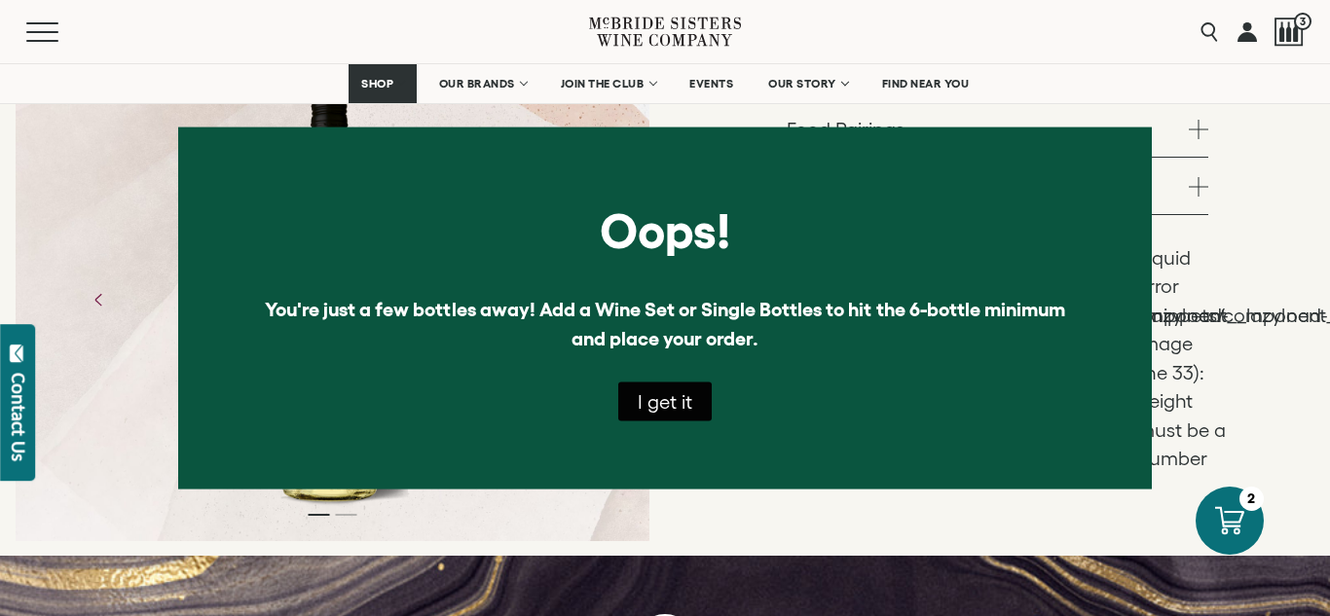
click at [661, 404] on button "I get it" at bounding box center [664, 402] width 93 height 39
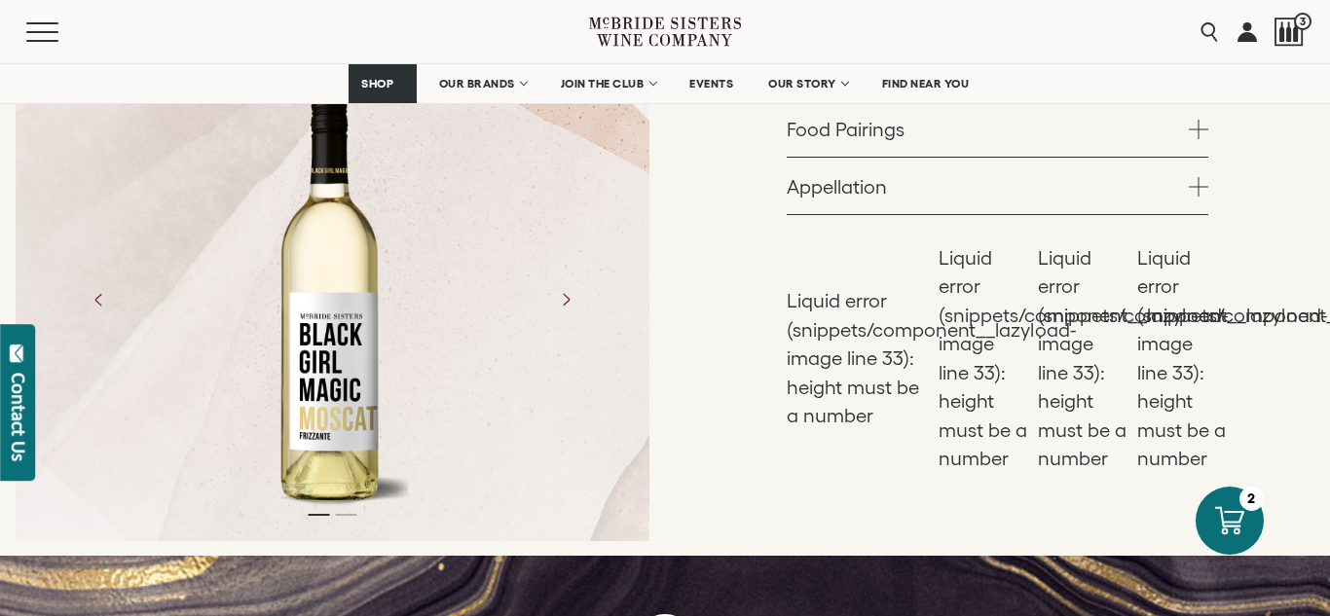
select select "****"
click at [1288, 25] on span "3" at bounding box center [1300, 23] width 24 height 24
